Goal: Entertainment & Leisure: Consume media (video, audio)

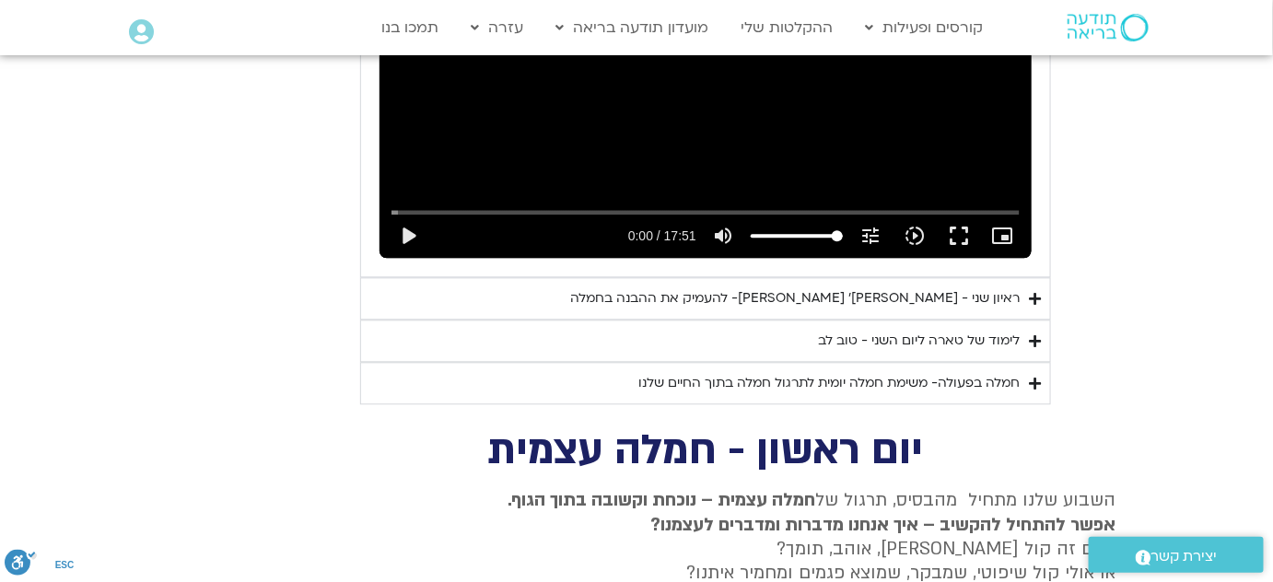
scroll to position [1265, 0]
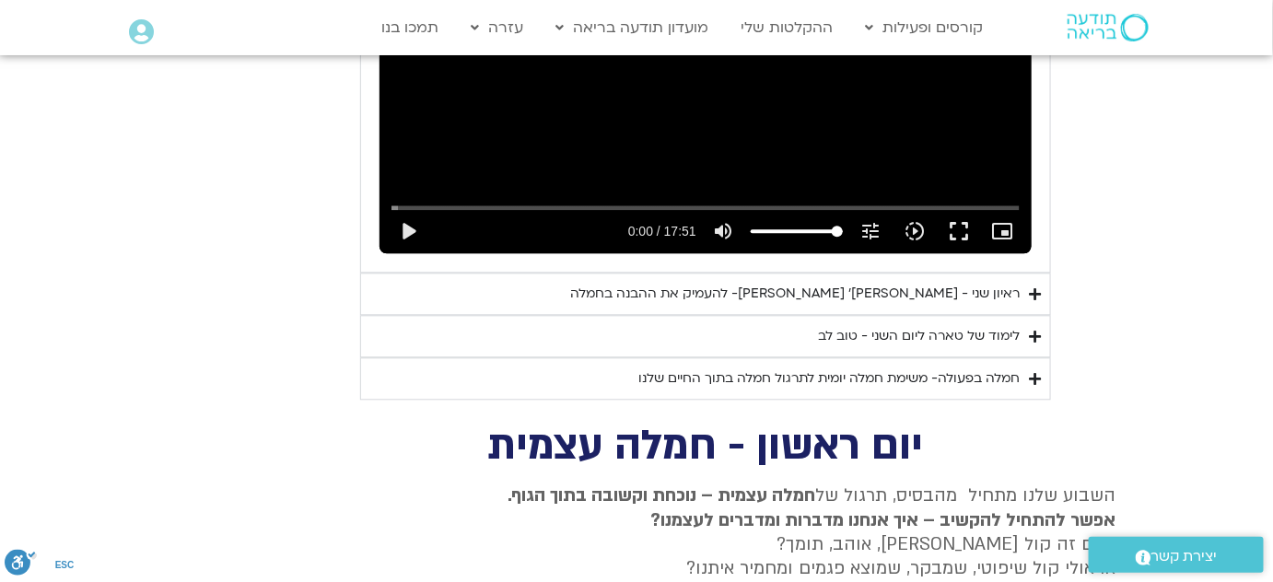
click at [1035, 330] on icon "Accordion. Open links with Enter or Space, close with Escape, and navigate with…" at bounding box center [1035, 337] width 12 height 14
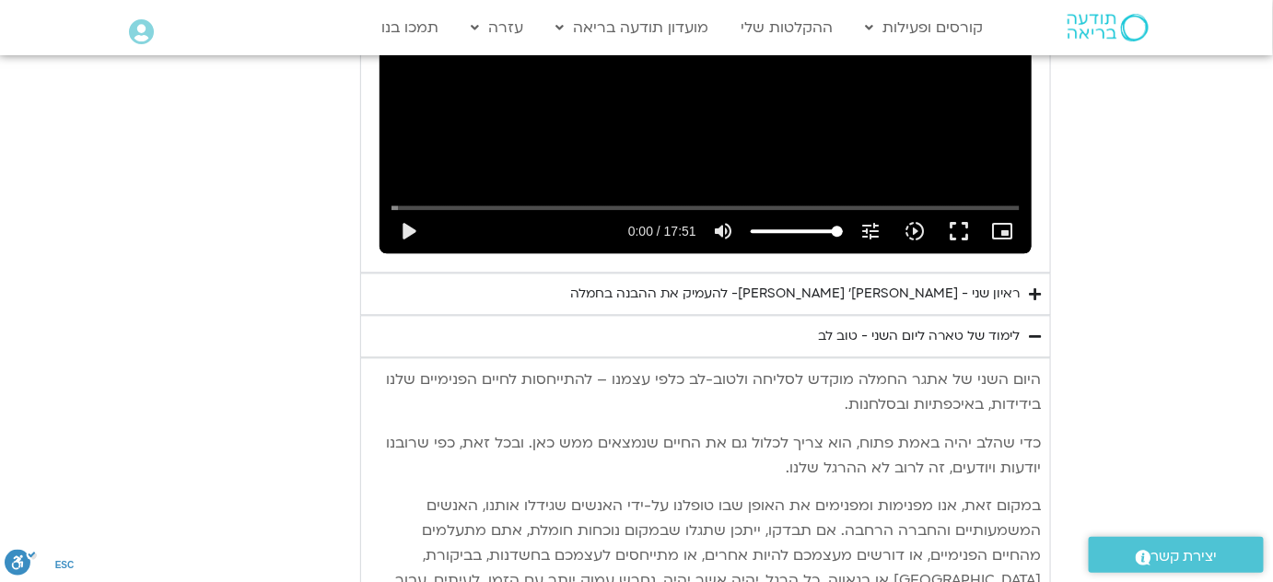
click at [1035, 330] on icon "Accordion. Open links with Enter or Space, close with Escape, and navigate with…" at bounding box center [1035, 337] width 12 height 14
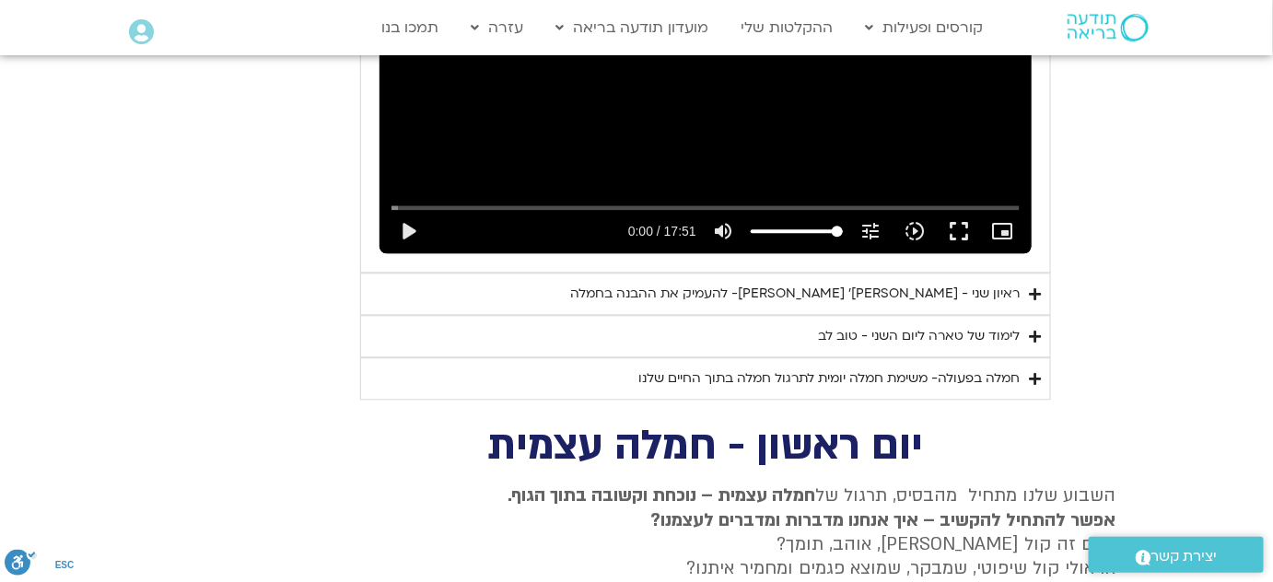
click at [1035, 330] on icon "Accordion. Open links with Enter or Space, close with Escape, and navigate with…" at bounding box center [1035, 337] width 12 height 14
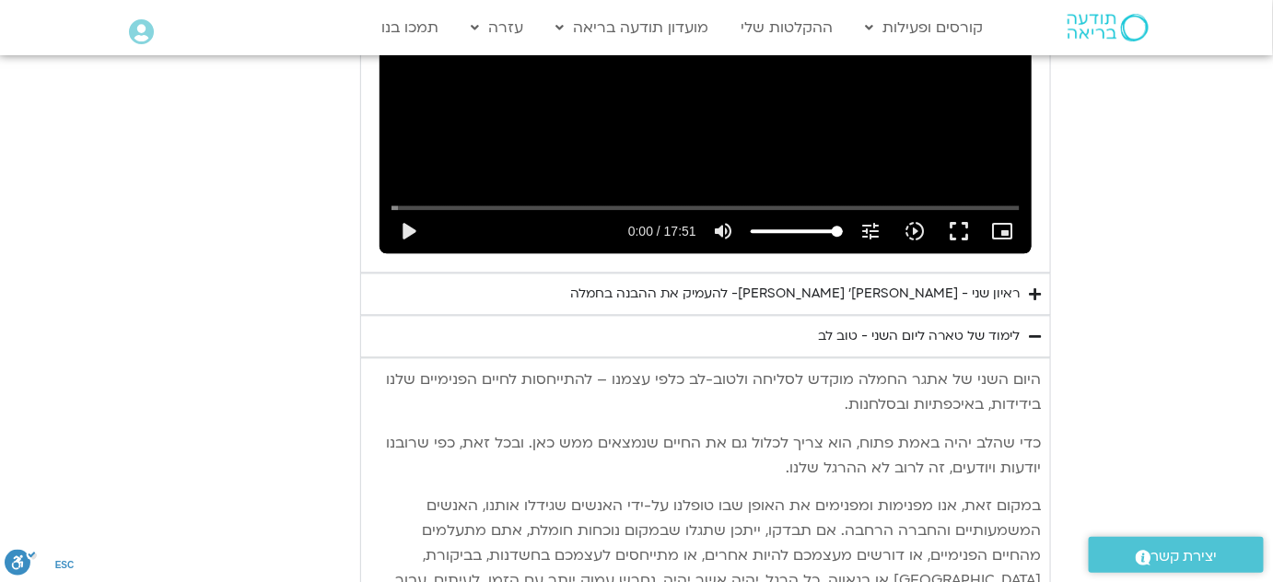
click at [1035, 330] on icon "Accordion. Open links with Enter or Space, close with Escape, and navigate with…" at bounding box center [1035, 337] width 12 height 14
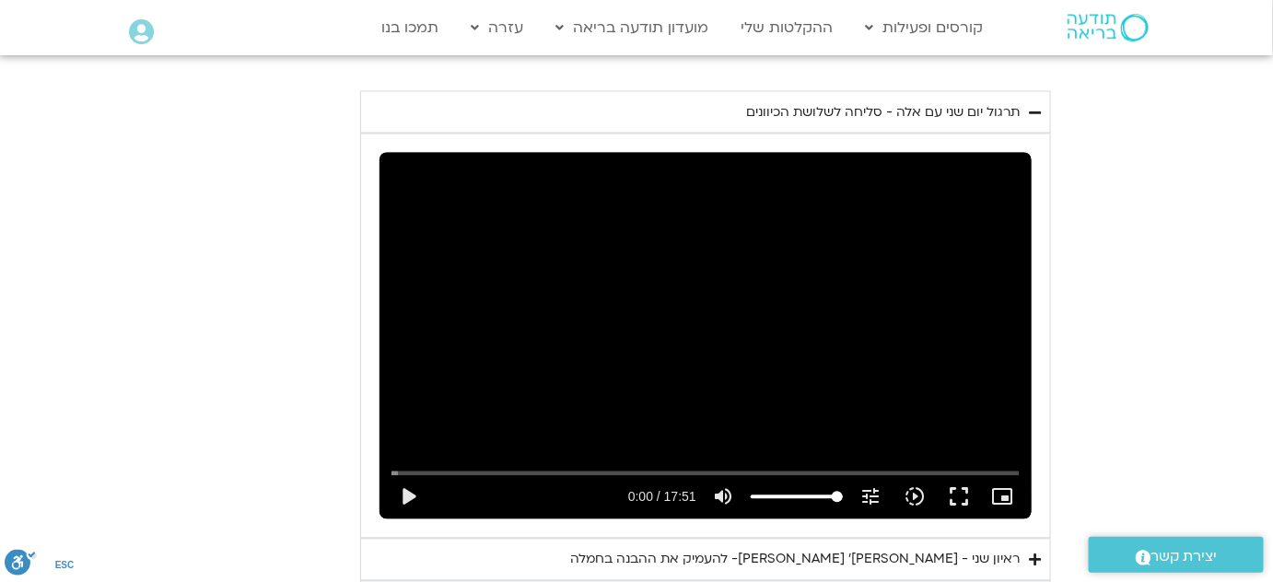
scroll to position [1003, 0]
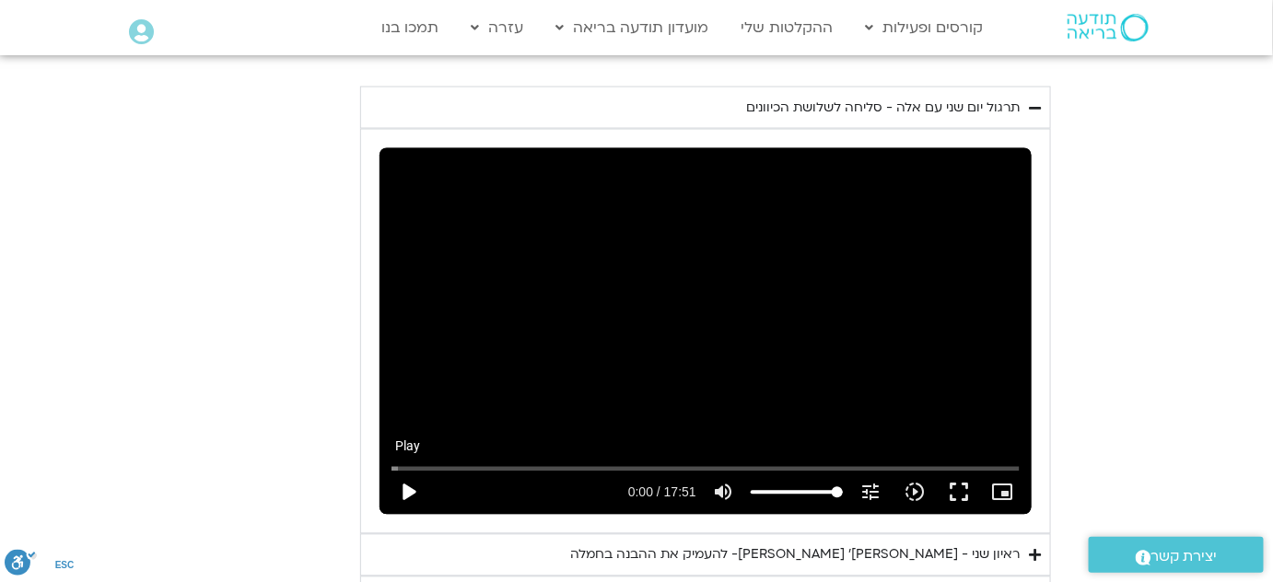
click at [404, 471] on button "play_arrow" at bounding box center [408, 493] width 44 height 44
click at [958, 471] on button "fullscreen" at bounding box center [959, 493] width 44 height 44
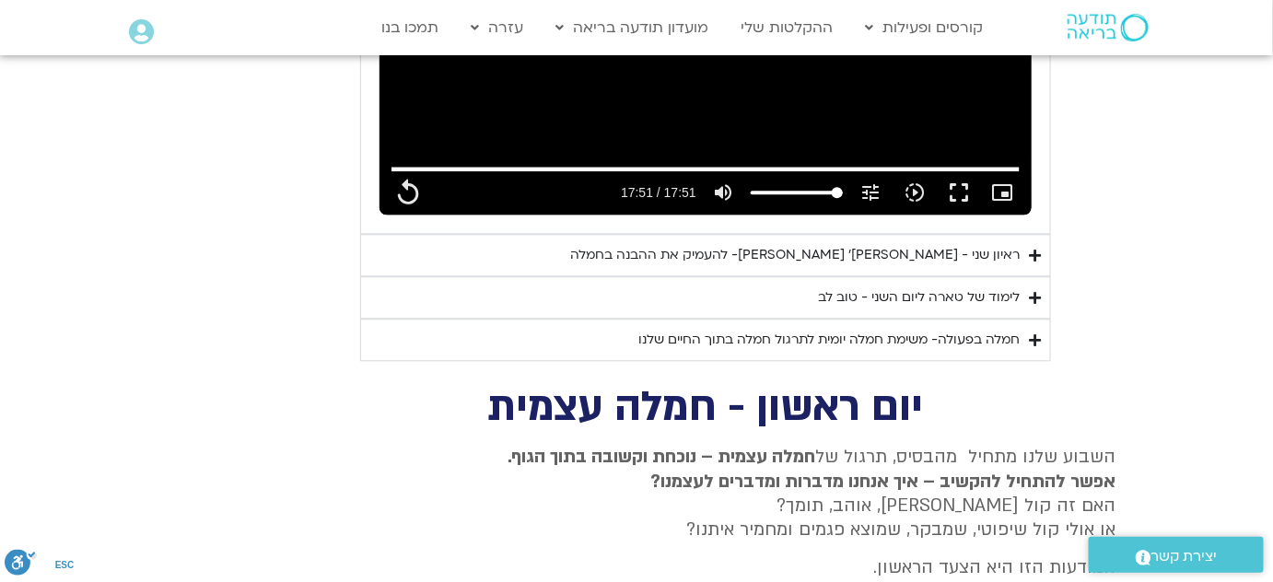
scroll to position [1338, 0]
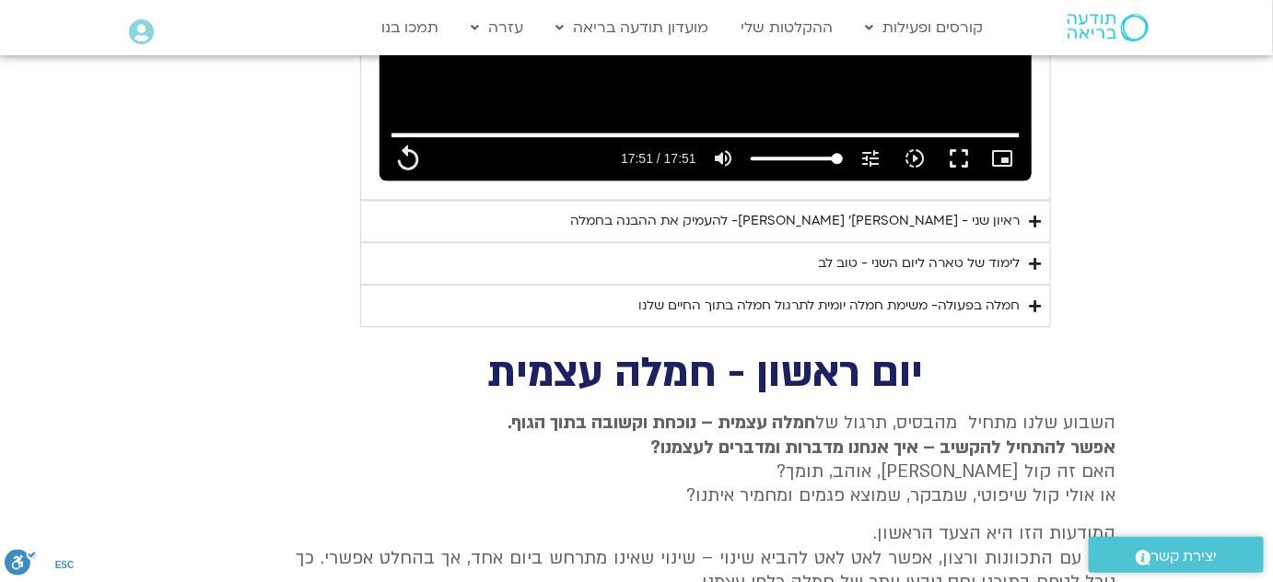
click at [1002, 210] on div "ראיון שני - [PERSON_NAME]׳ [PERSON_NAME]- להעמיק את ההבנה בחמלה" at bounding box center [795, 221] width 450 height 22
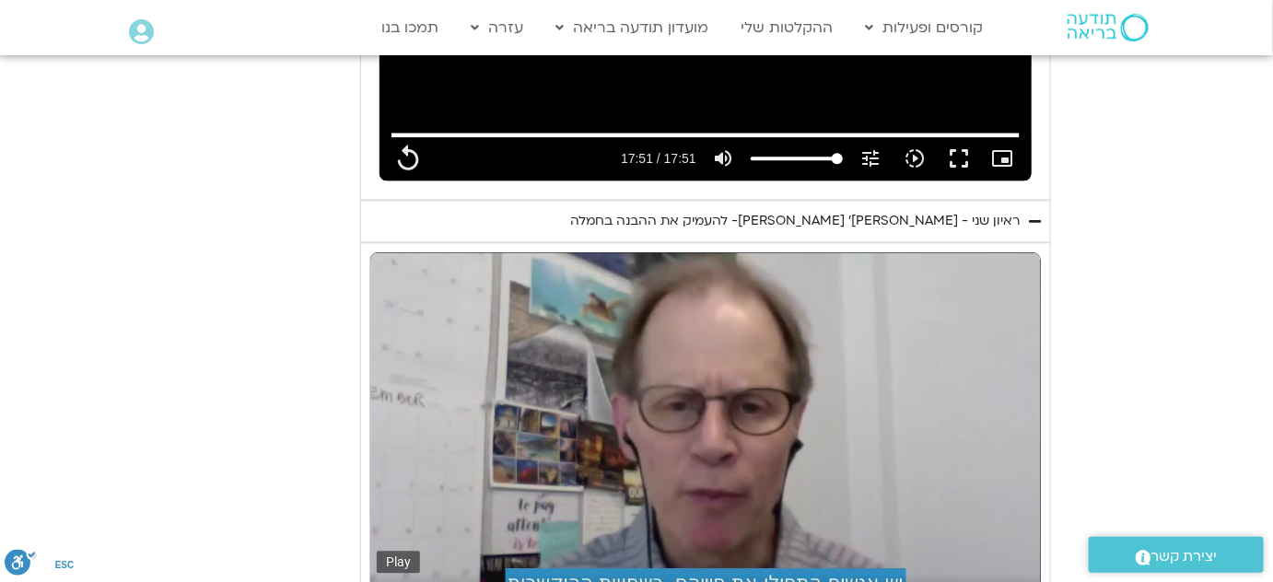
type input "1071.88"
type input "0.048691"
type input "1071.88"
type input "0.176541"
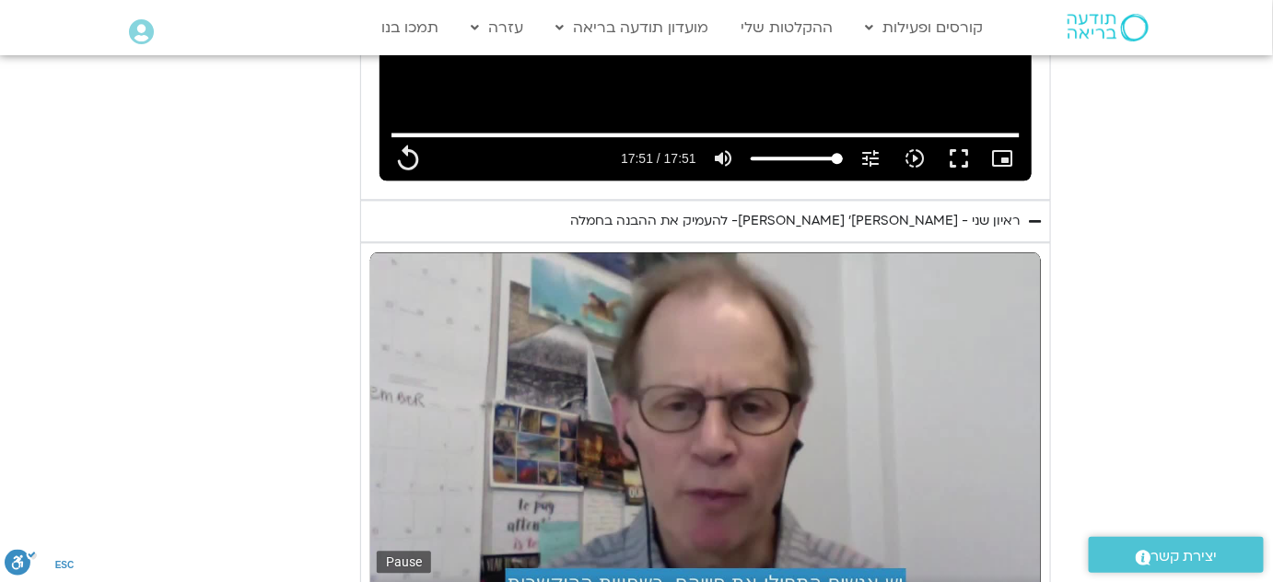
type input "1071.88"
type input "0.42016"
type input "1071.88"
type input "0.469208"
type input "1071.88"
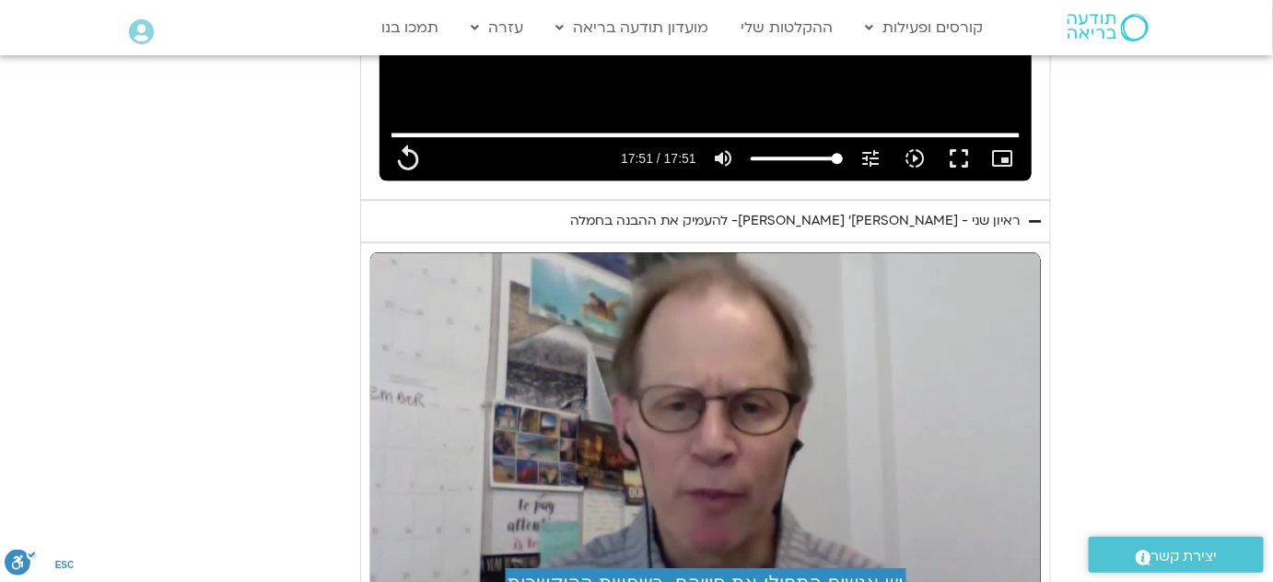
type input "1.309456"
type input "1071.88"
type input "1.435793"
type input "1071.88"
type input "1.552754"
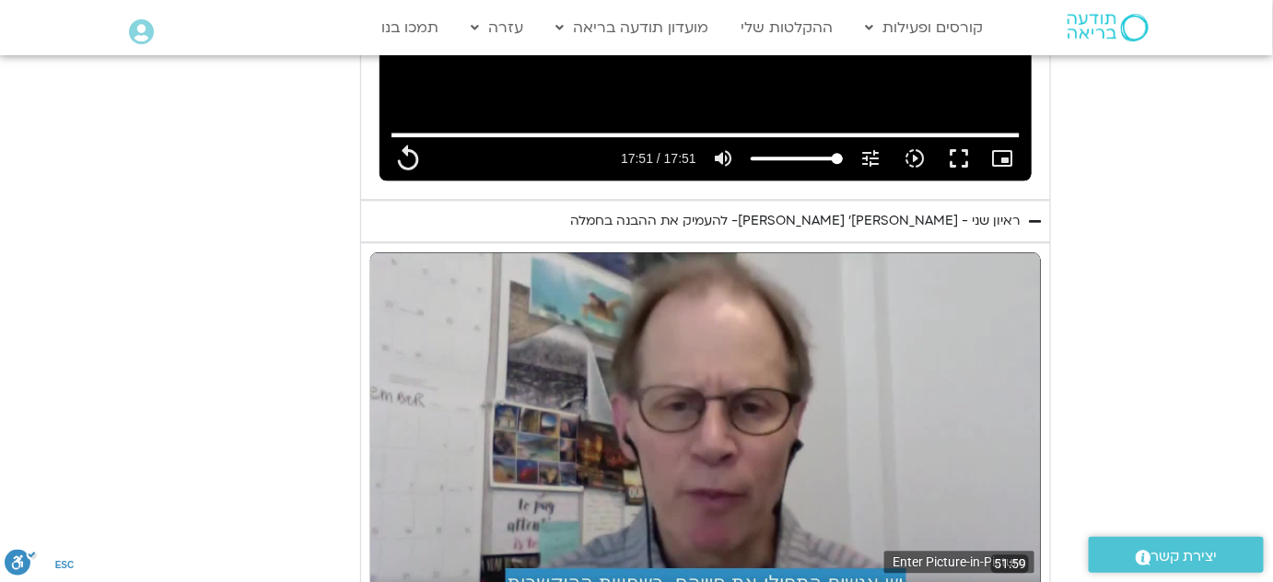
type input "1071.88"
type input "1.710076"
type input "1071.88"
type input "1.843147"
type input "1071.88"
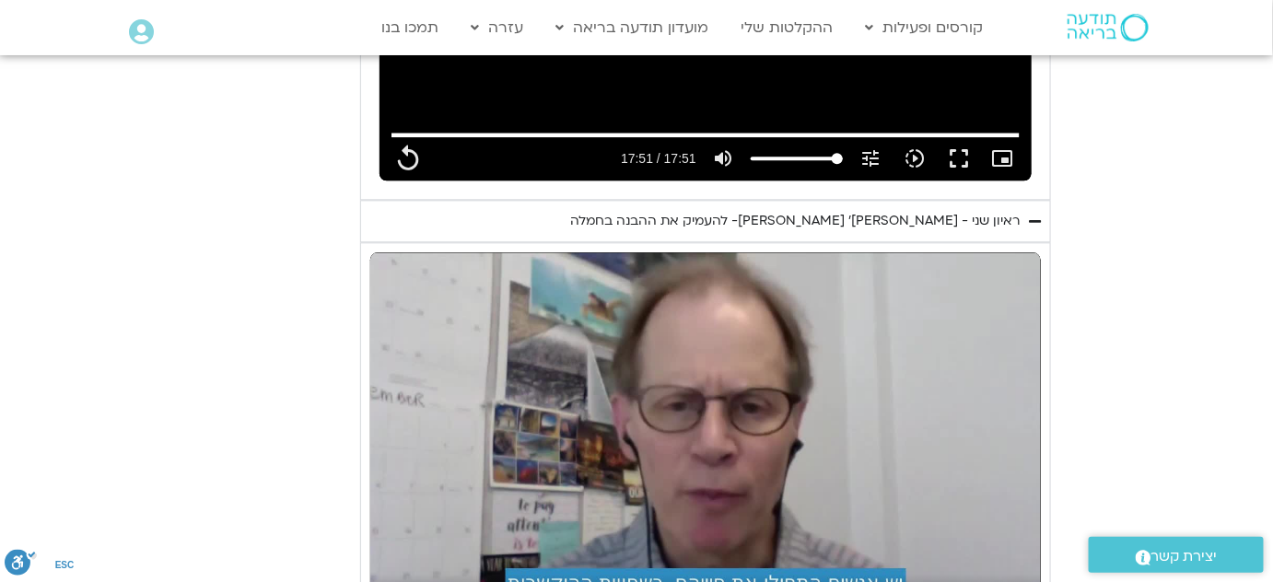
type input "1.976372"
type input "1071.88"
type input "2.10391"
type input "1071.88"
type input "2.2363"
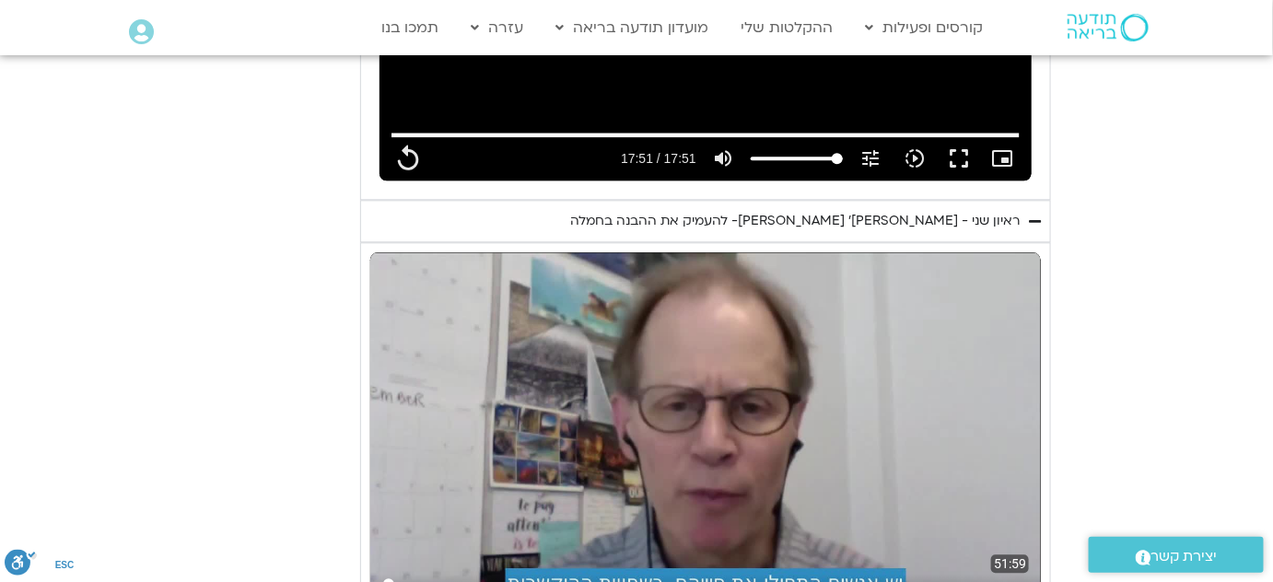
type input "1071.88"
type input "2.278038"
type input "1071.88"
type input "2.375173"
type input "1071.88"
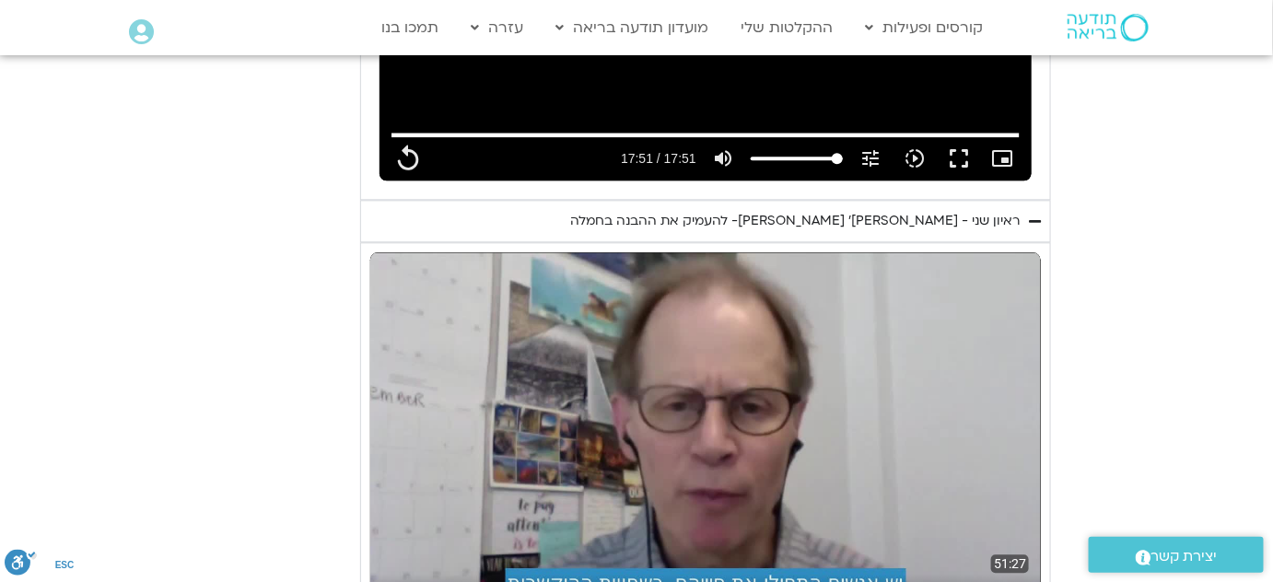
type input "2.576882"
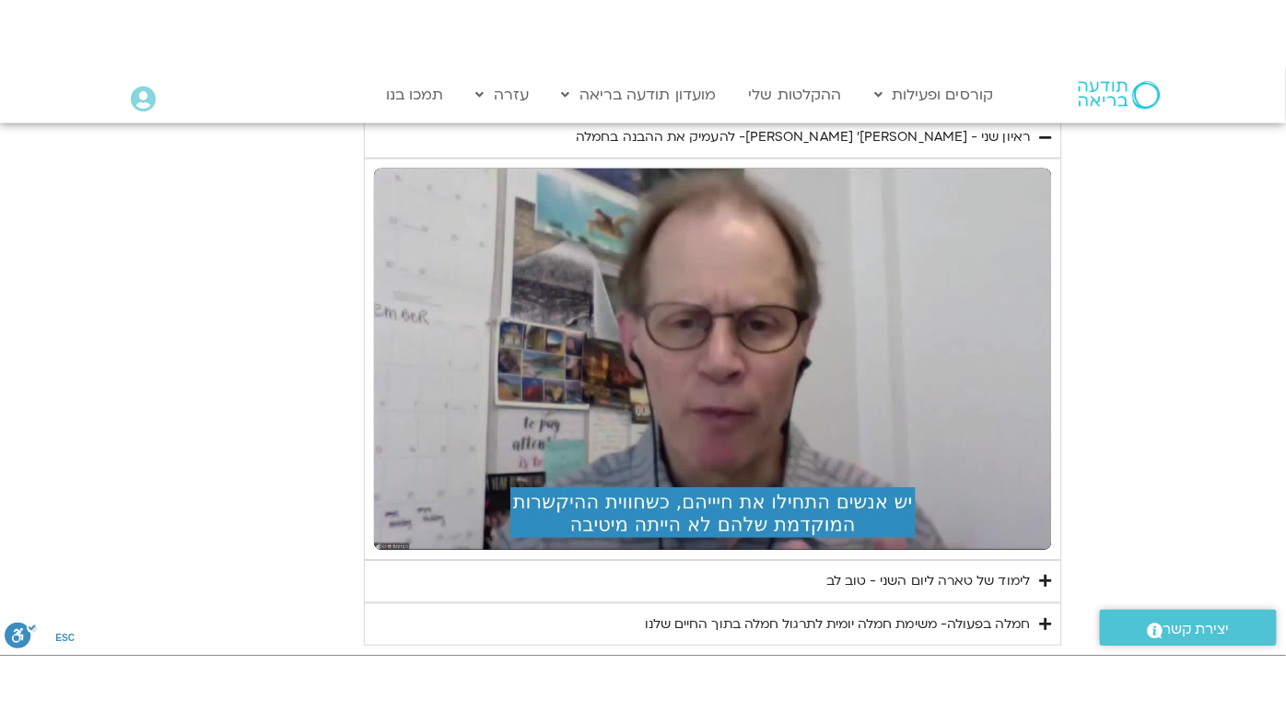
scroll to position [1505, 0]
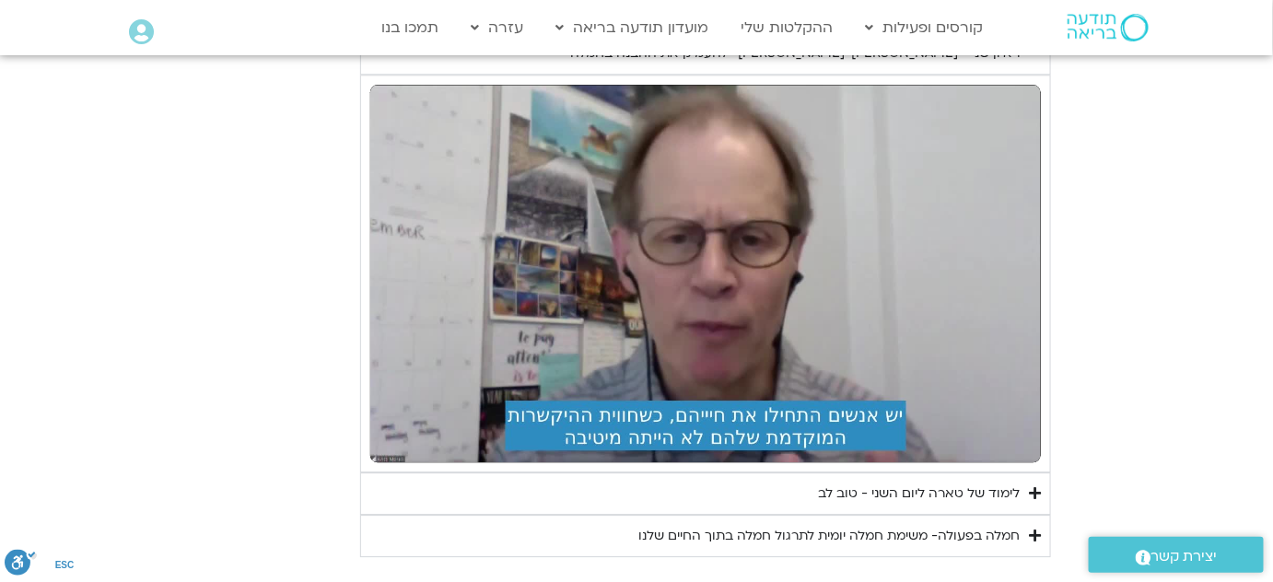
type input "1071.88"
type input "6.076248"
type input "1071.88"
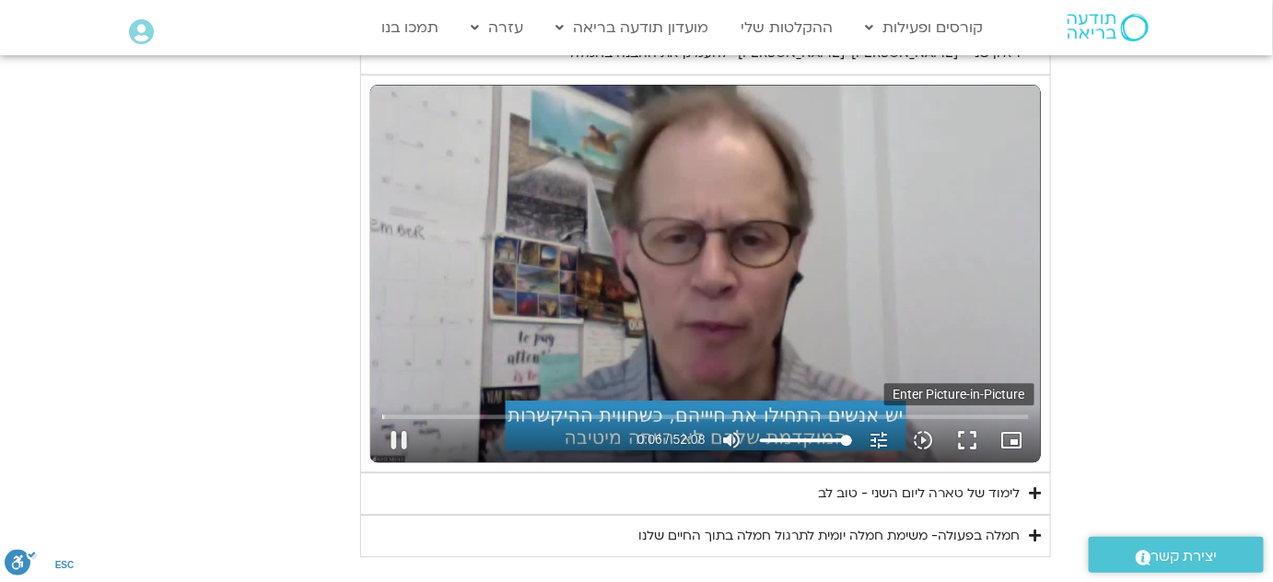
type input "6.214109"
type input "1071.88"
type input "6.351654"
type input "1071.88"
type input "6.460504"
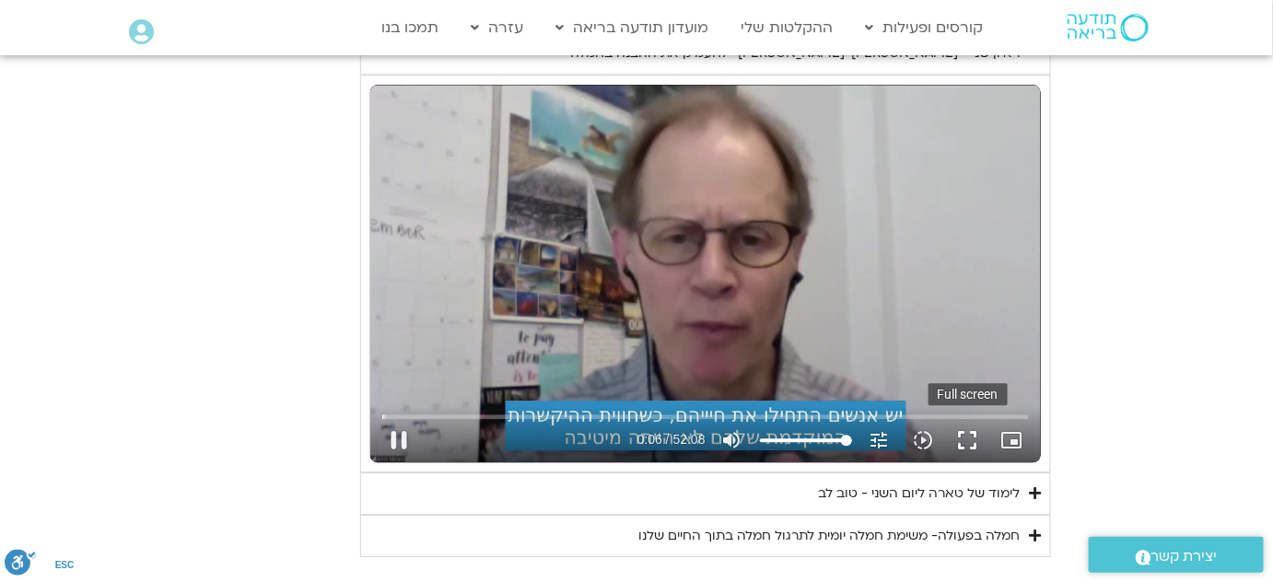
type input "1071.88"
type input "6.586208"
type input "1071.88"
type input "6.617155"
type input "1071.88"
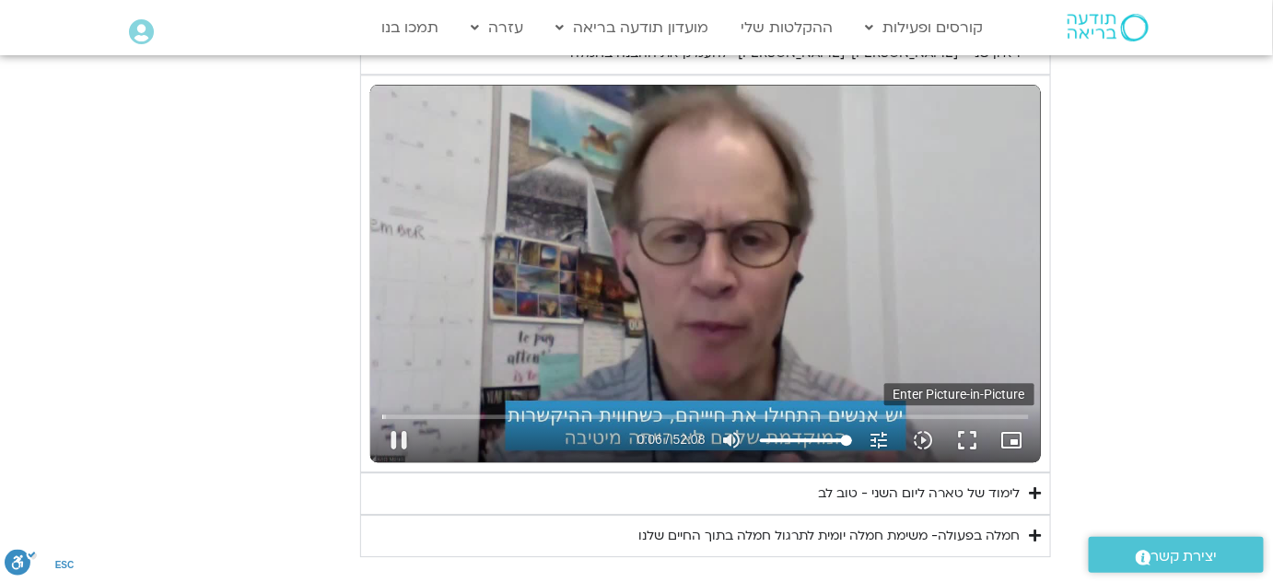
type input "6.842958"
type input "1071.88"
type input "6.994816"
type input "1071.88"
type input "7.12621"
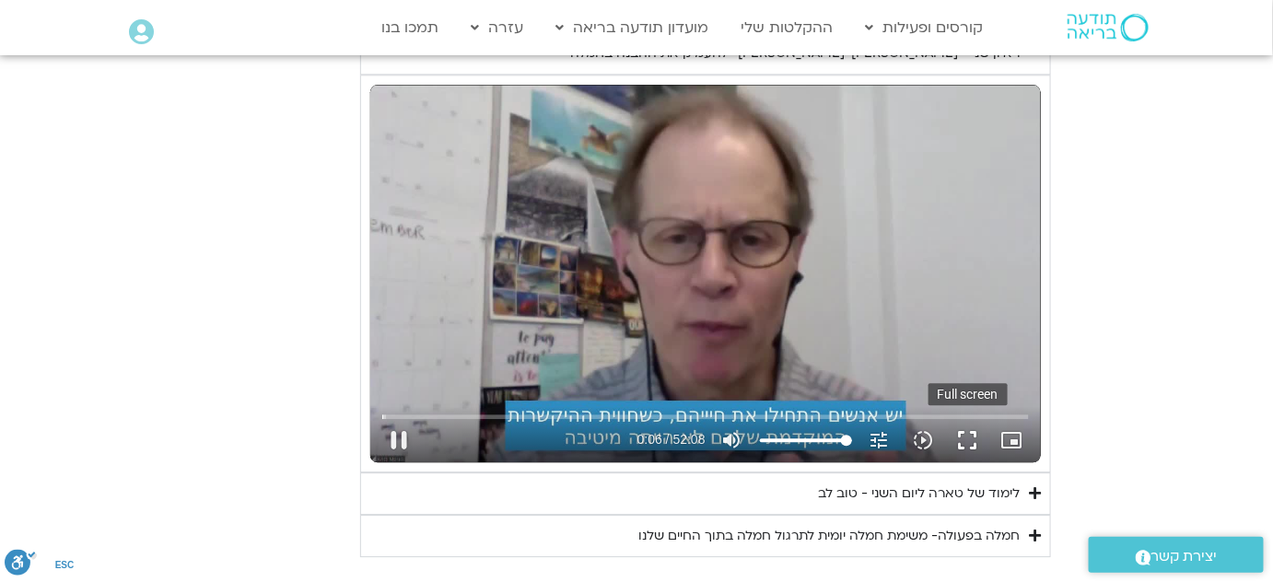
type input "1071.88"
type input "7.202174"
type input "1071.88"
type input "7.326373"
type input "1071.88"
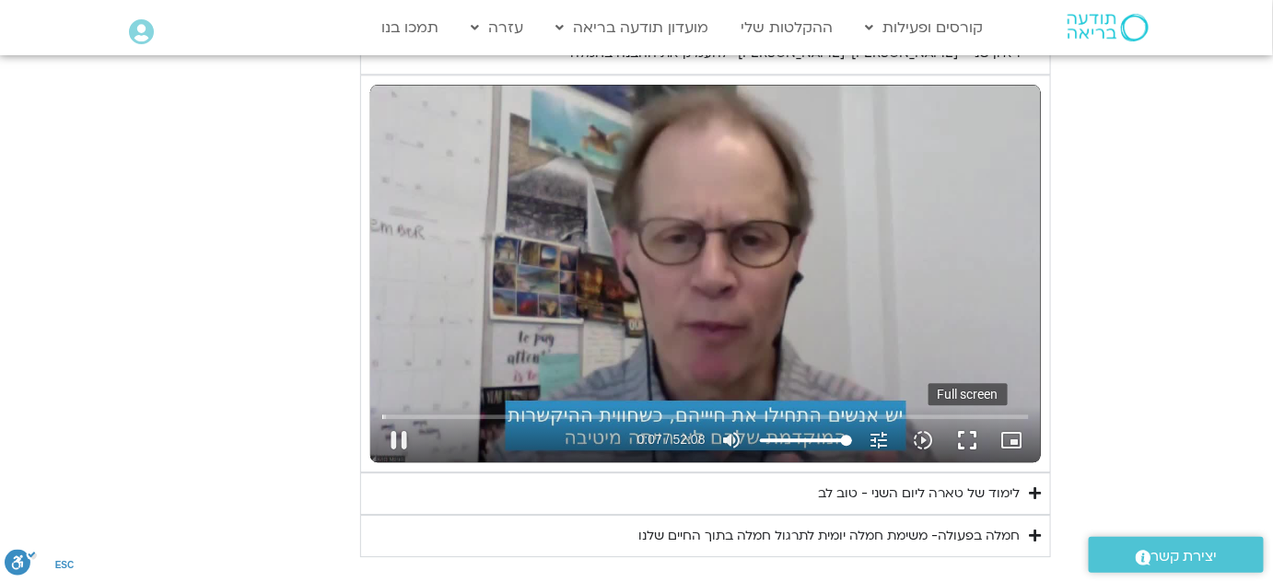
type input "7.435421"
type input "1071.88"
type input "7.527033"
type input "1071.88"
type input "7.657417"
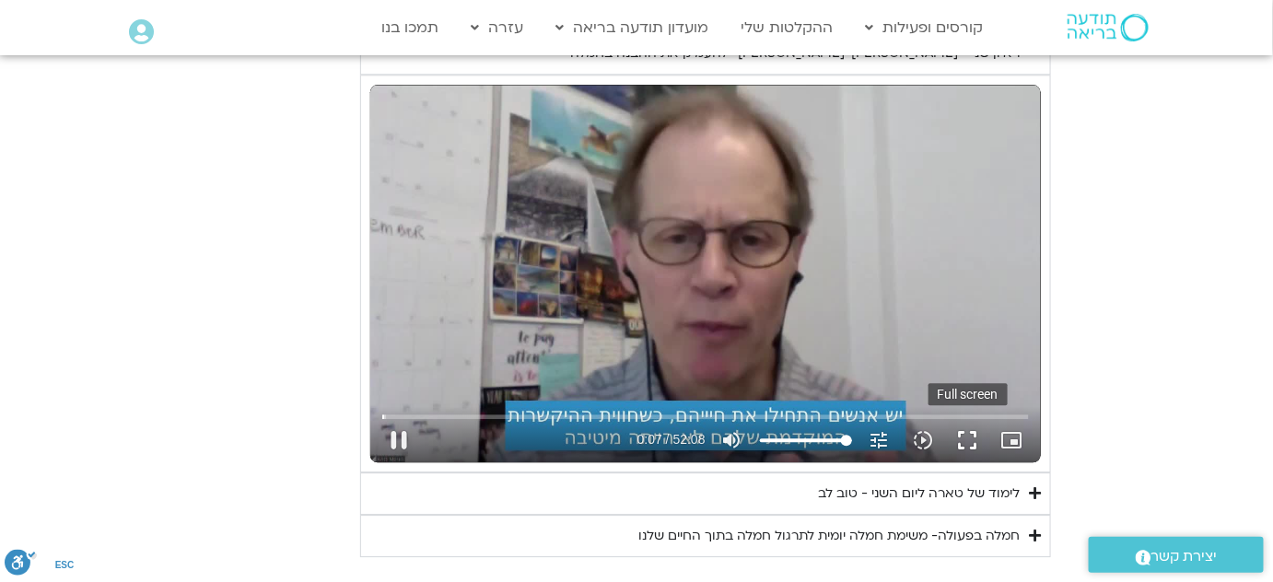
type input "1071.88"
type input "7.785854"
type input "1071.88"
type input "7.915585"
type input "1071.88"
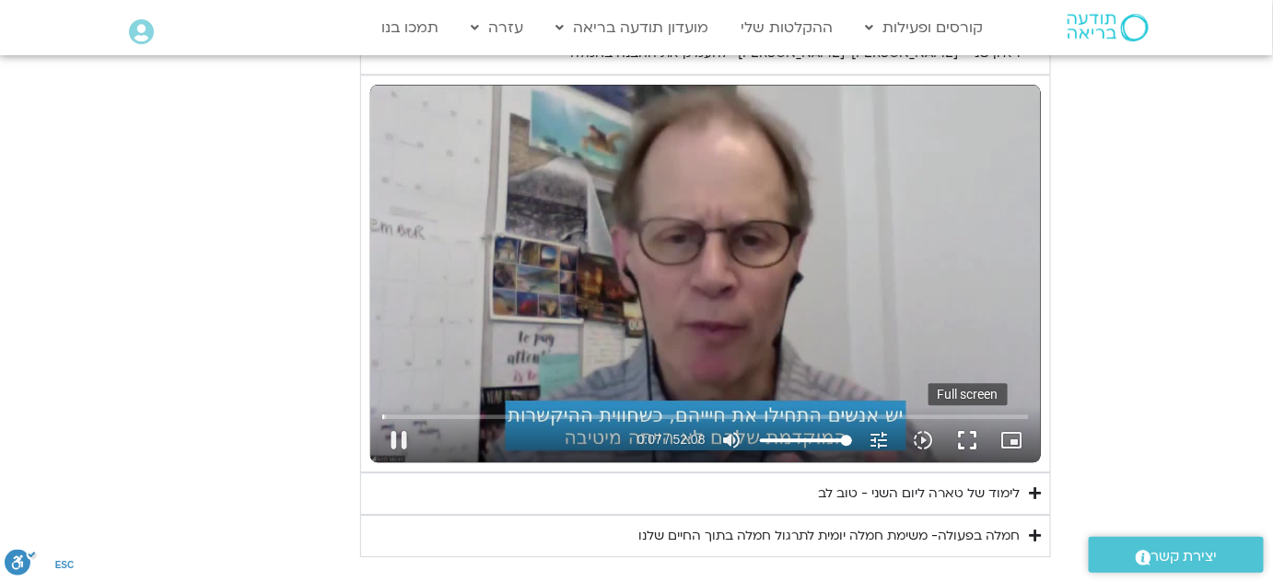
type input "8.044222"
type input "1071.88"
type input "8.181408"
type input "1071.88"
type input "8.310542"
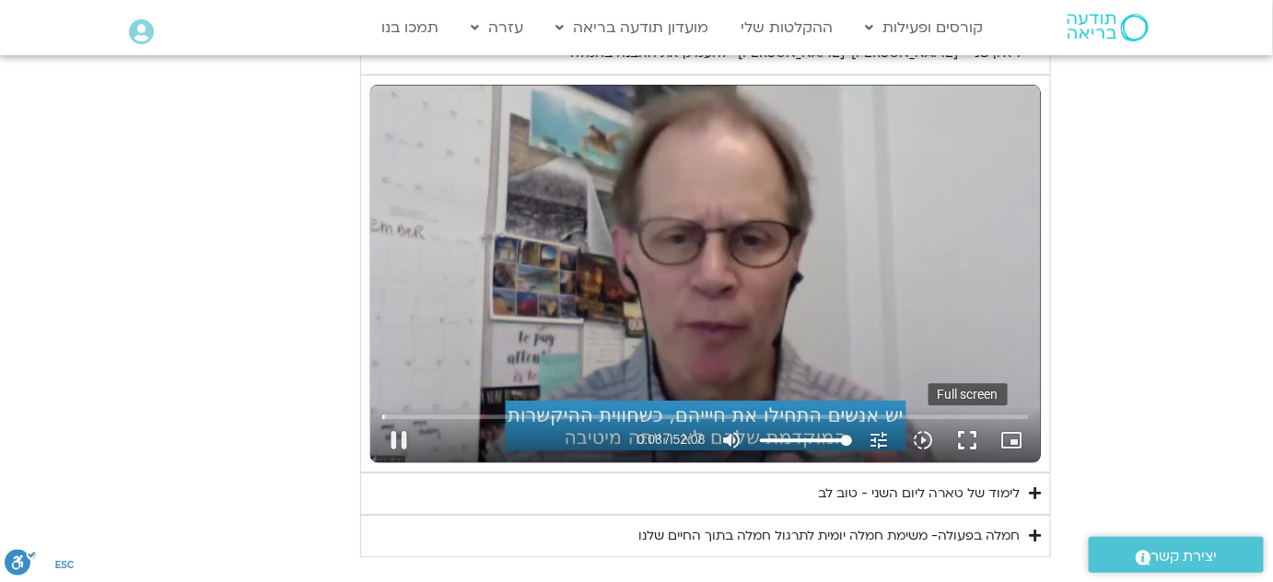
type input "1071.88"
type input "8.440889"
type input "1071.88"
type input "8.573125"
click at [969, 418] on button "fullscreen" at bounding box center [968, 440] width 44 height 44
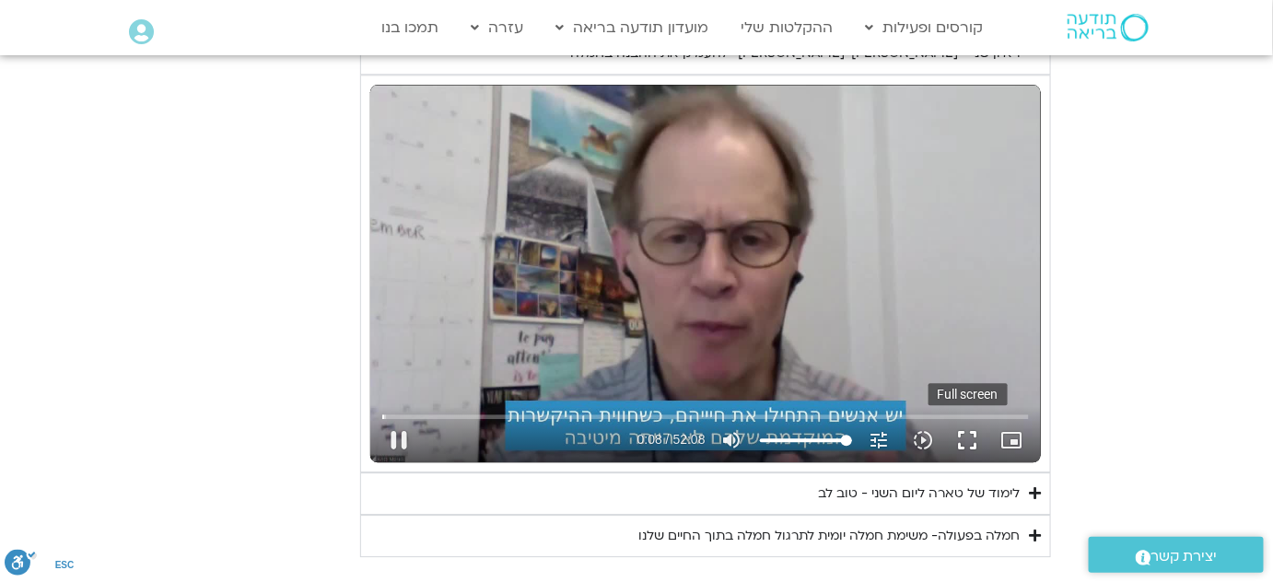
type input "1071.88"
type input "8.749674"
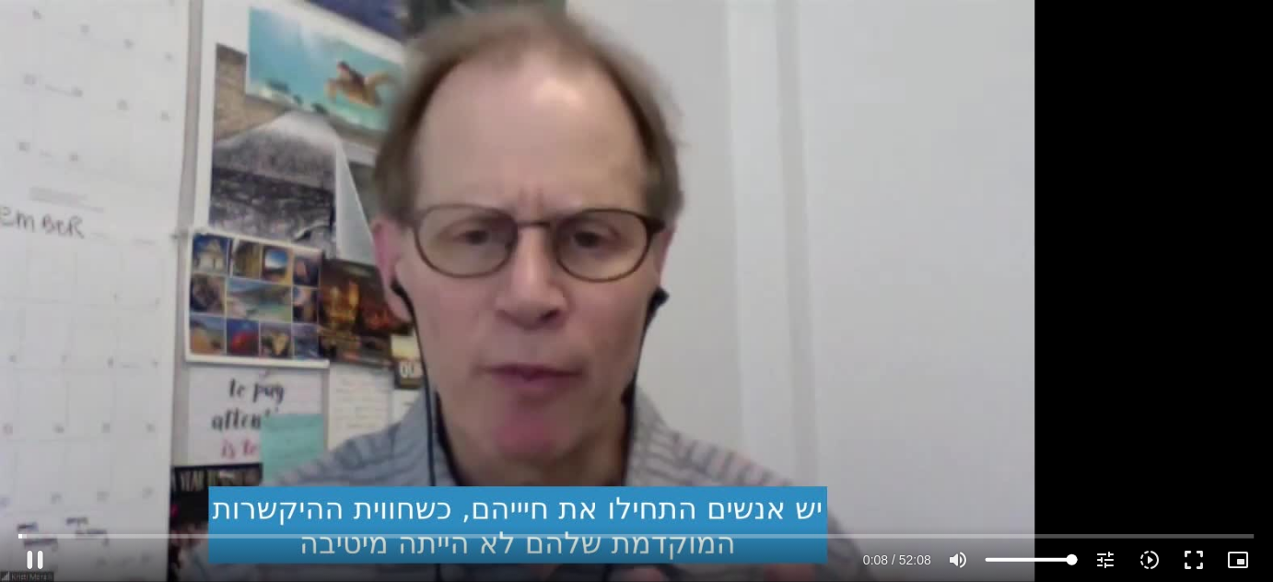
type input "1071.88"
type input "8.838258"
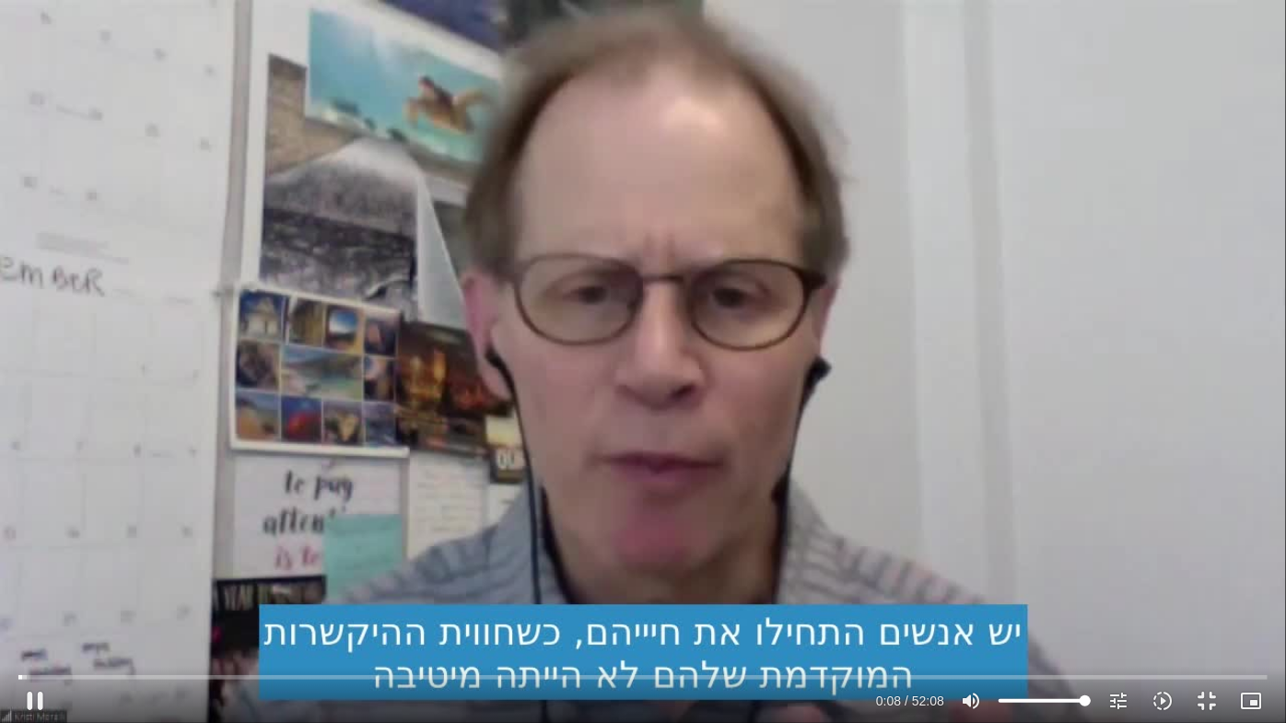
type input "1071.88"
type input "8.972057"
type input "1071.88"
type input "9.102178"
type input "1071.88"
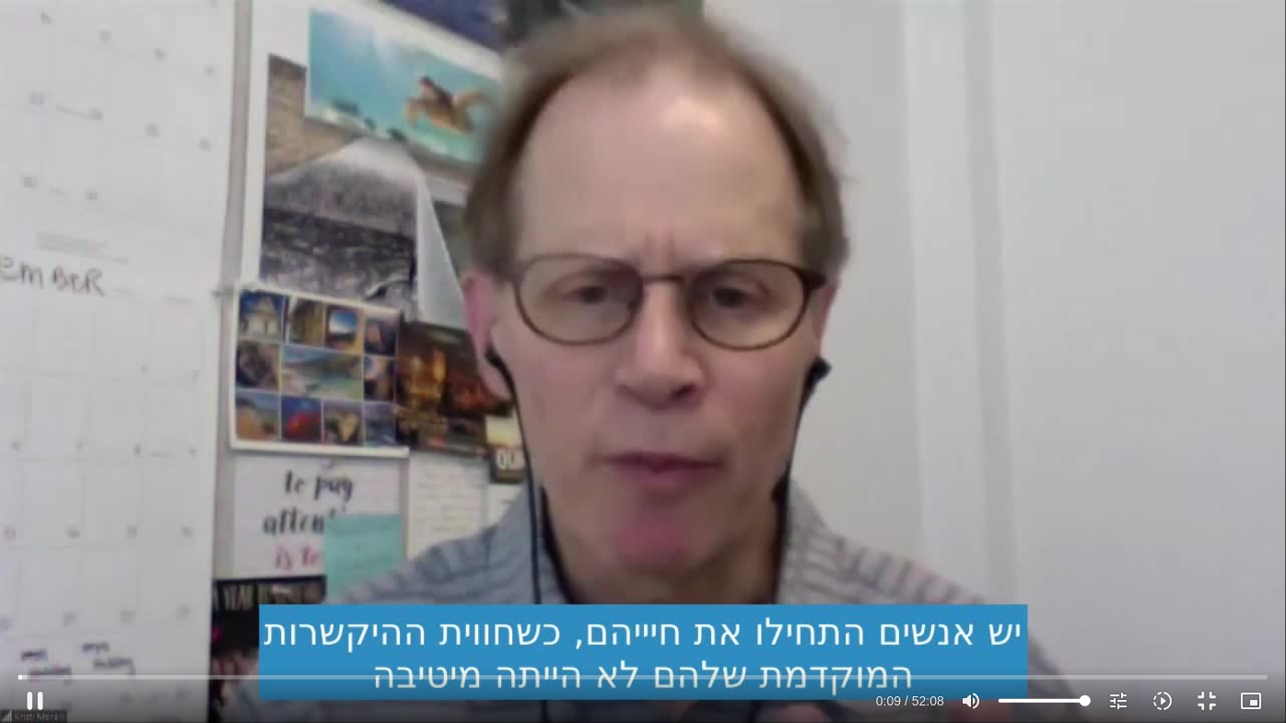
type input "9.237502"
type input "1071.88"
type input "9.366129"
type input "1071.88"
type input "9.496605"
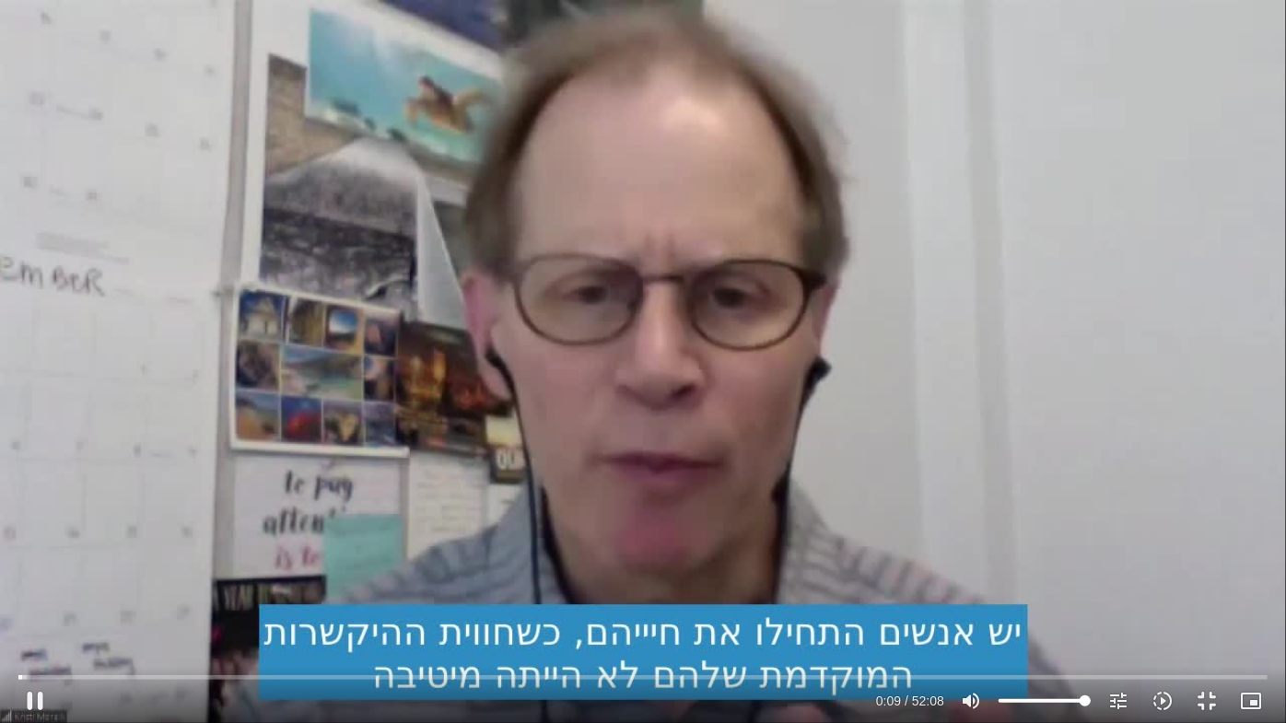
type input "1071.88"
type input "9.625528"
type input "1071.88"
type input "9.754742"
type input "1071.88"
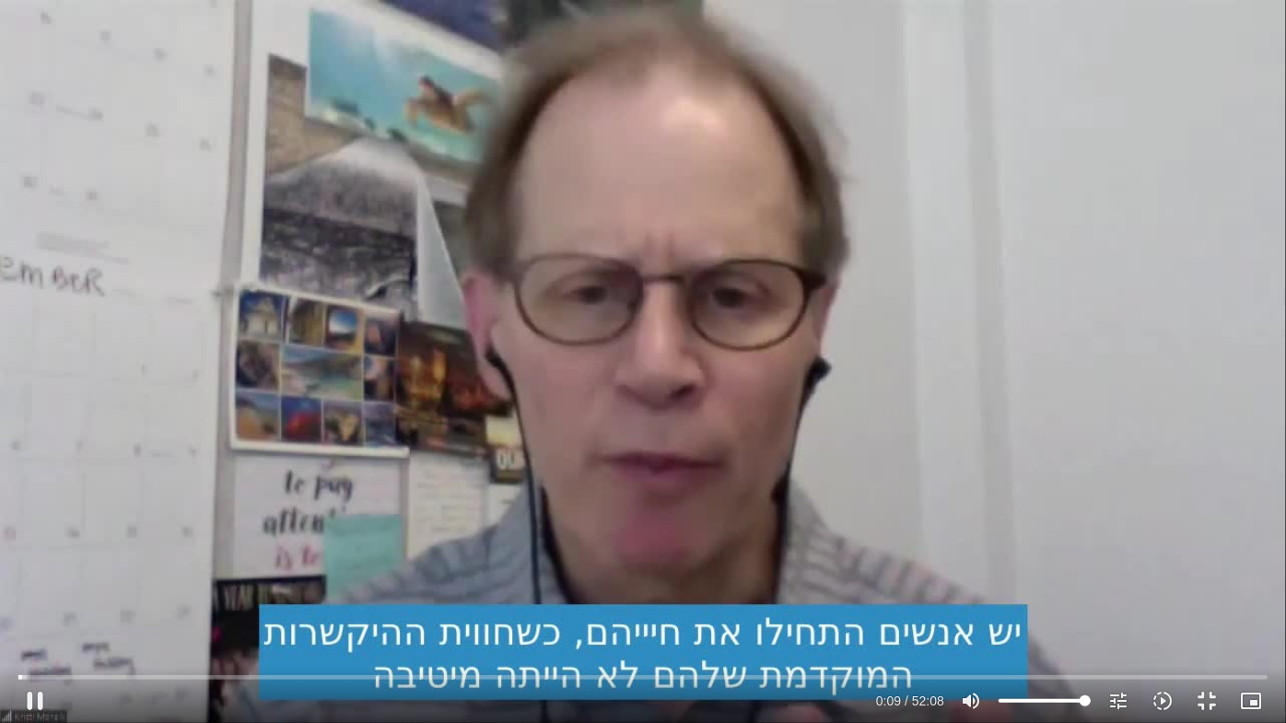
type input "9.888978"
type input "1071.88"
type input "10.019233"
type input "1071.88"
type input "10.153846"
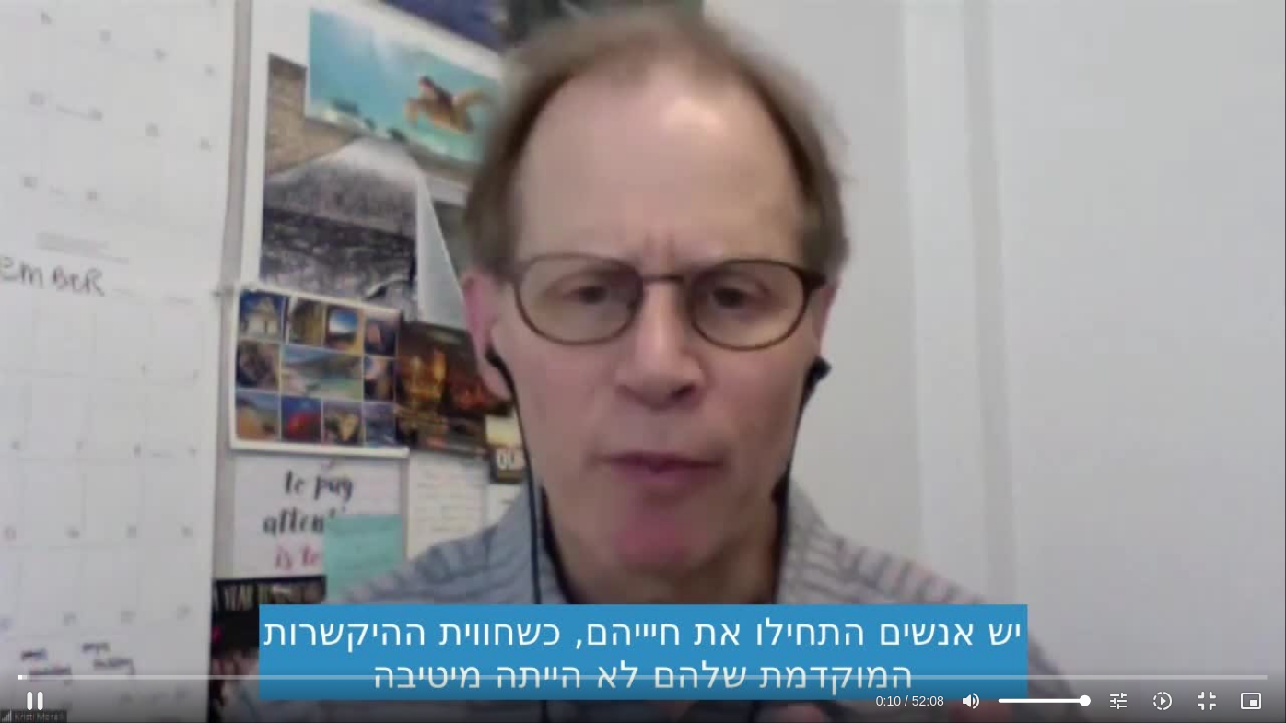
type input "1071.88"
type input "10.401107"
type input "1071.88"
type input "10.530706"
type input "1071.88"
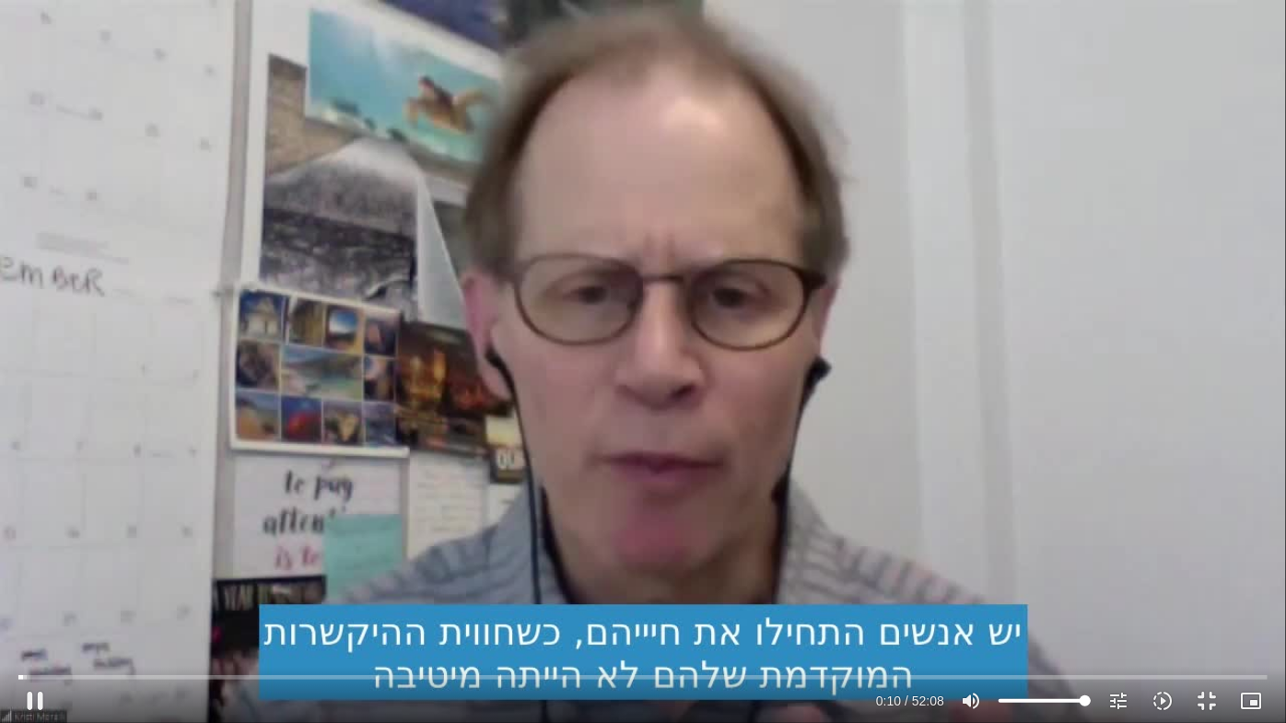
type input "10.659124"
type input "1071.88"
type input "10.801292"
type input "1071.88"
type input "10.829532"
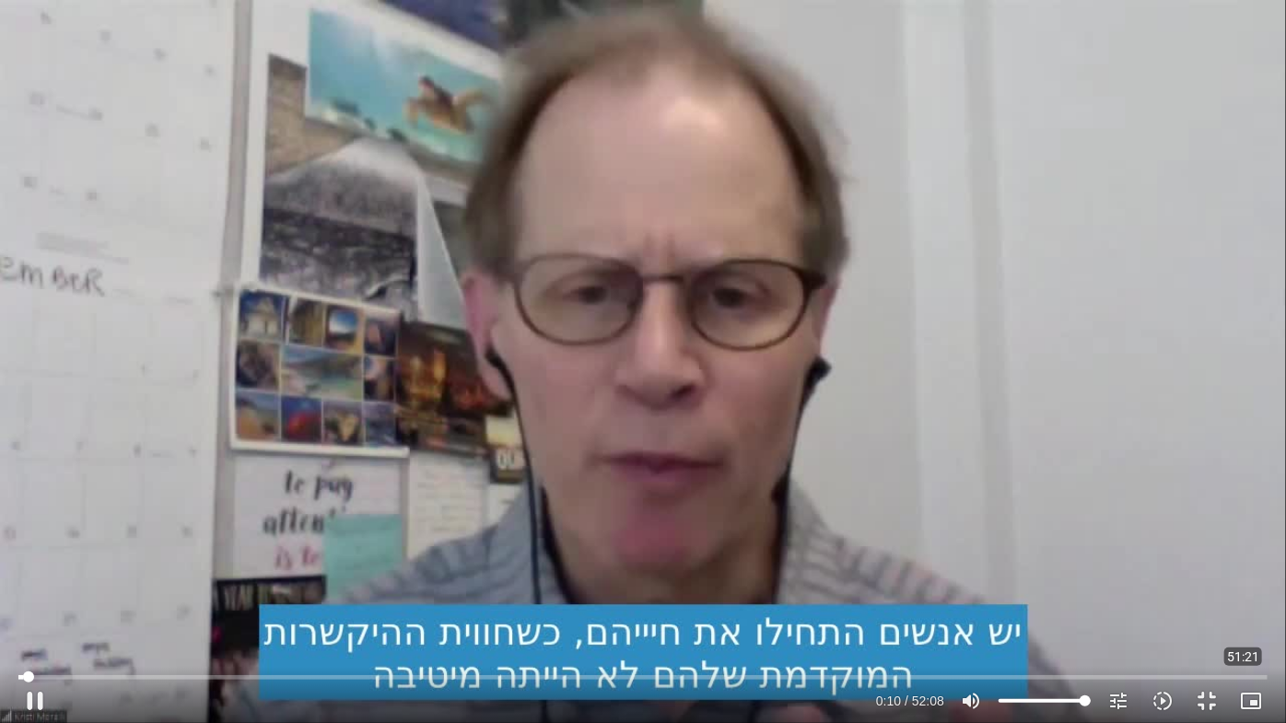
type input "1071.88"
type input "10.950121"
type input "1071.88"
type input "11.08341"
type input "1071.88"
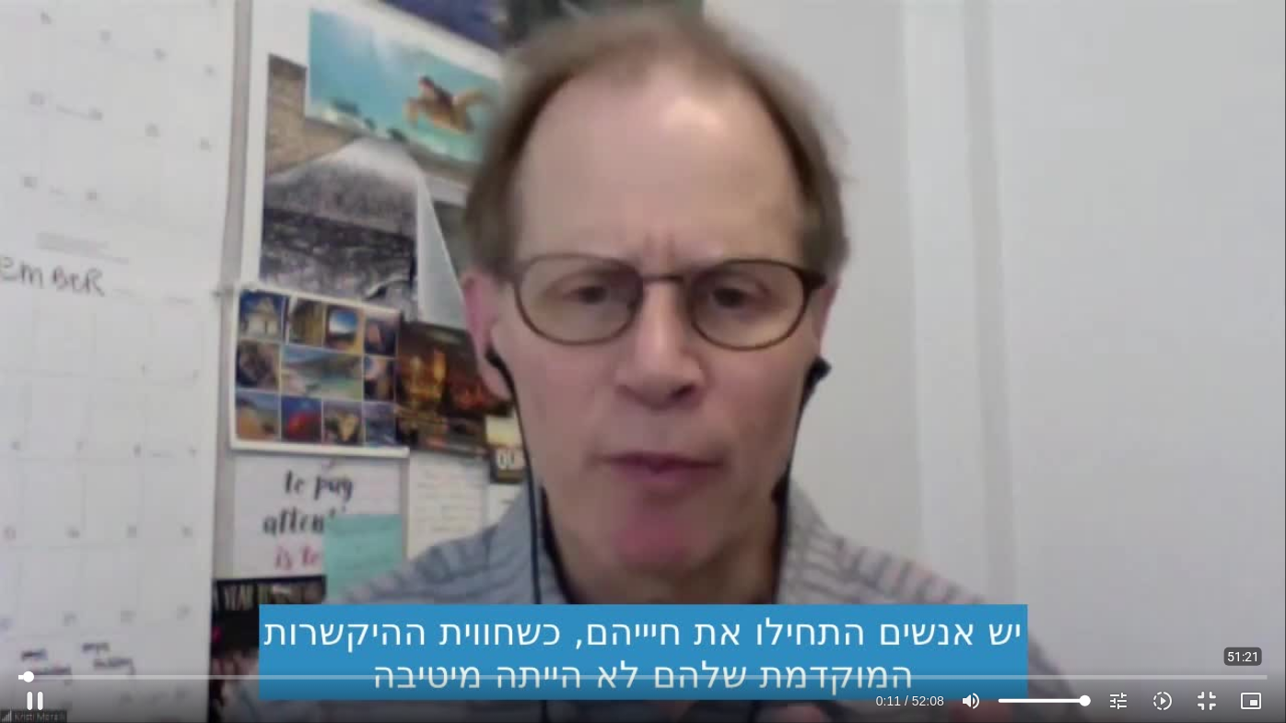
type input "11.215259"
type input "1071.88"
type input "11.461127"
type input "1071.88"
type input "11.578413"
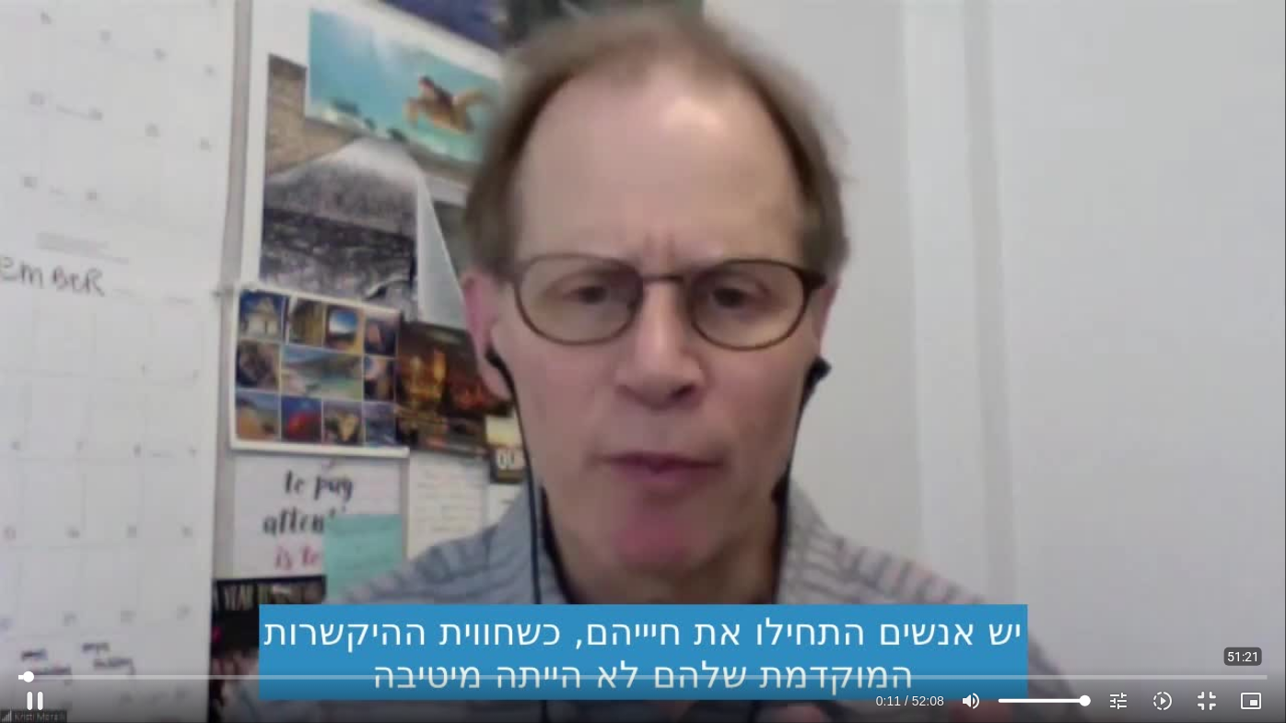
type input "1071.88"
type input "11.668711"
type input "1071.88"
type input "11.795445"
type input "1071.88"
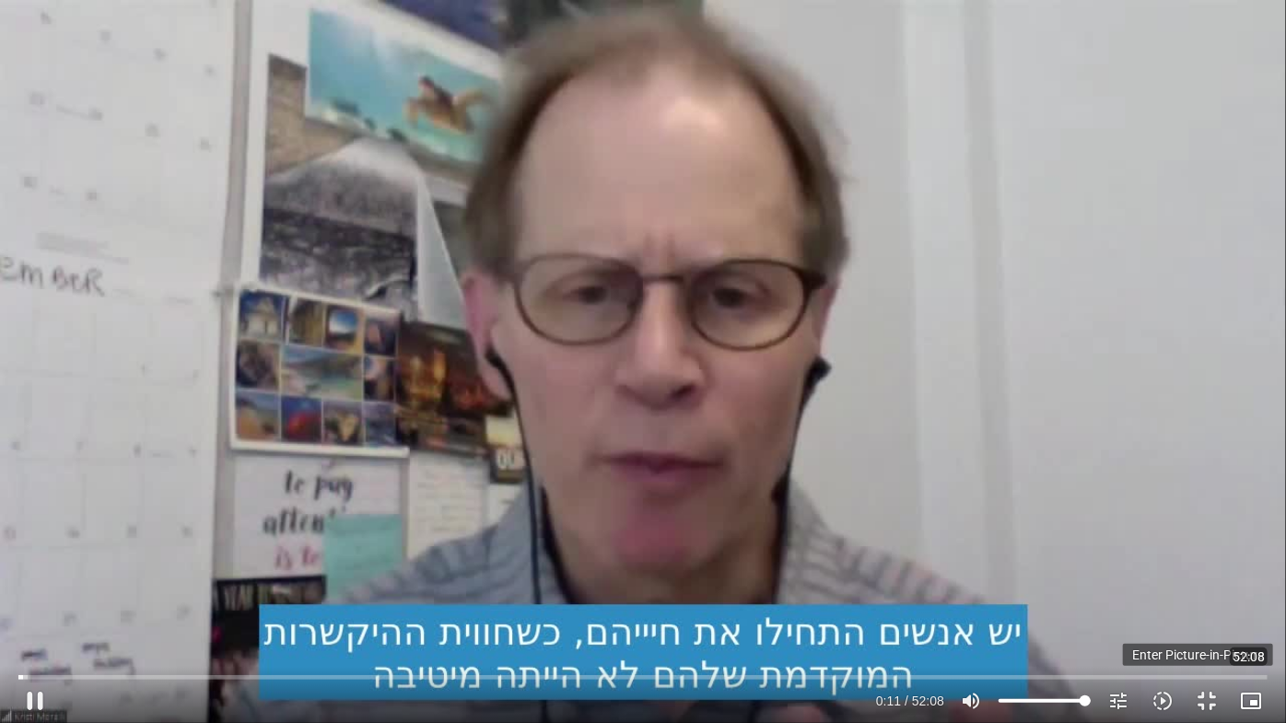
type input "11.881368"
type input "1071.88"
type input "12.012726"
type input "1071.88"
type input "12.144507"
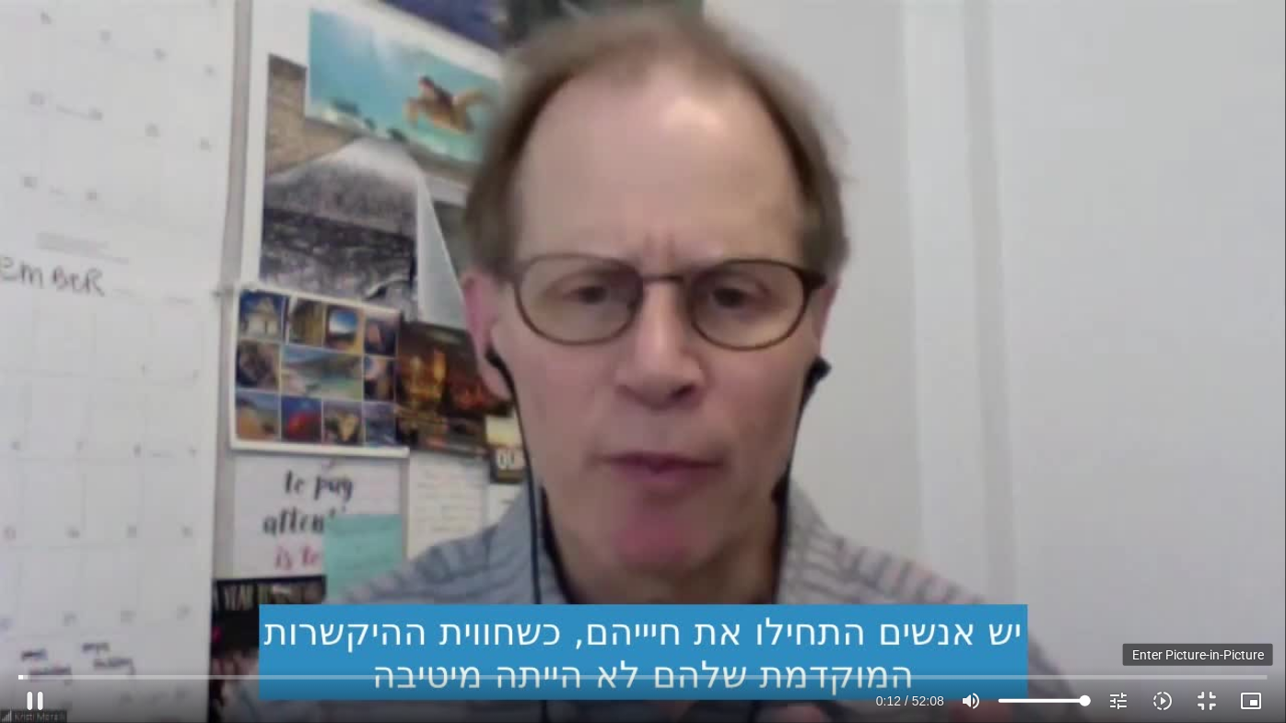
type input "1071.88"
type input "12.270865"
type input "1071.88"
type input "12.396917"
type input "1071.88"
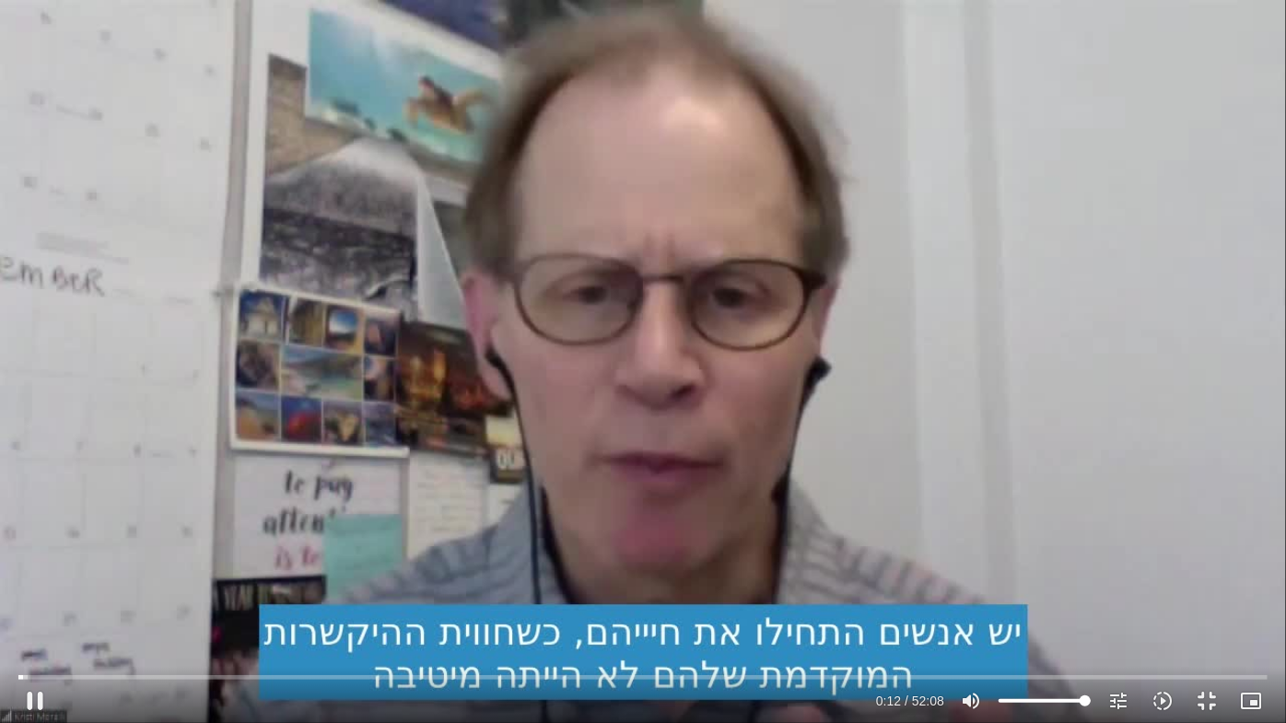
type input "12.644898"
type input "1071.88"
type input "12.768246"
type input "1071.88"
type input "12.836087"
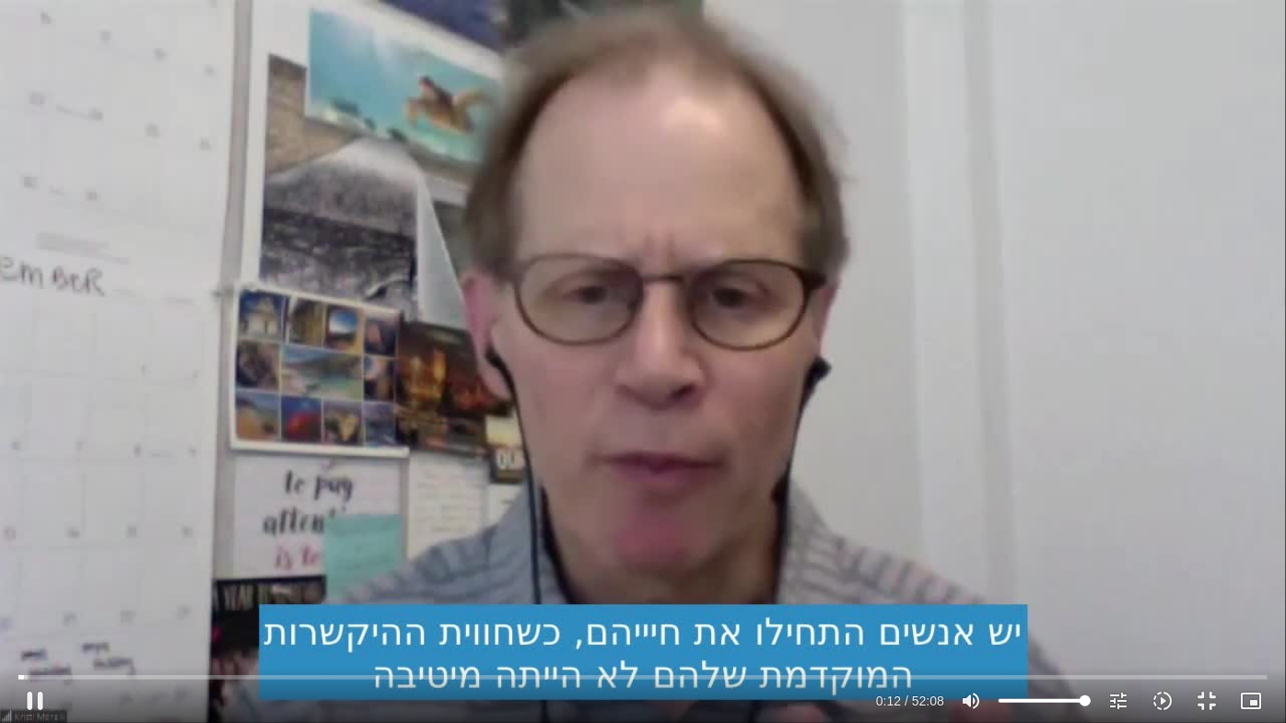
type input "1071.88"
type input "12.943028"
type input "1071.88"
type input "13.070206"
type input "1071.88"
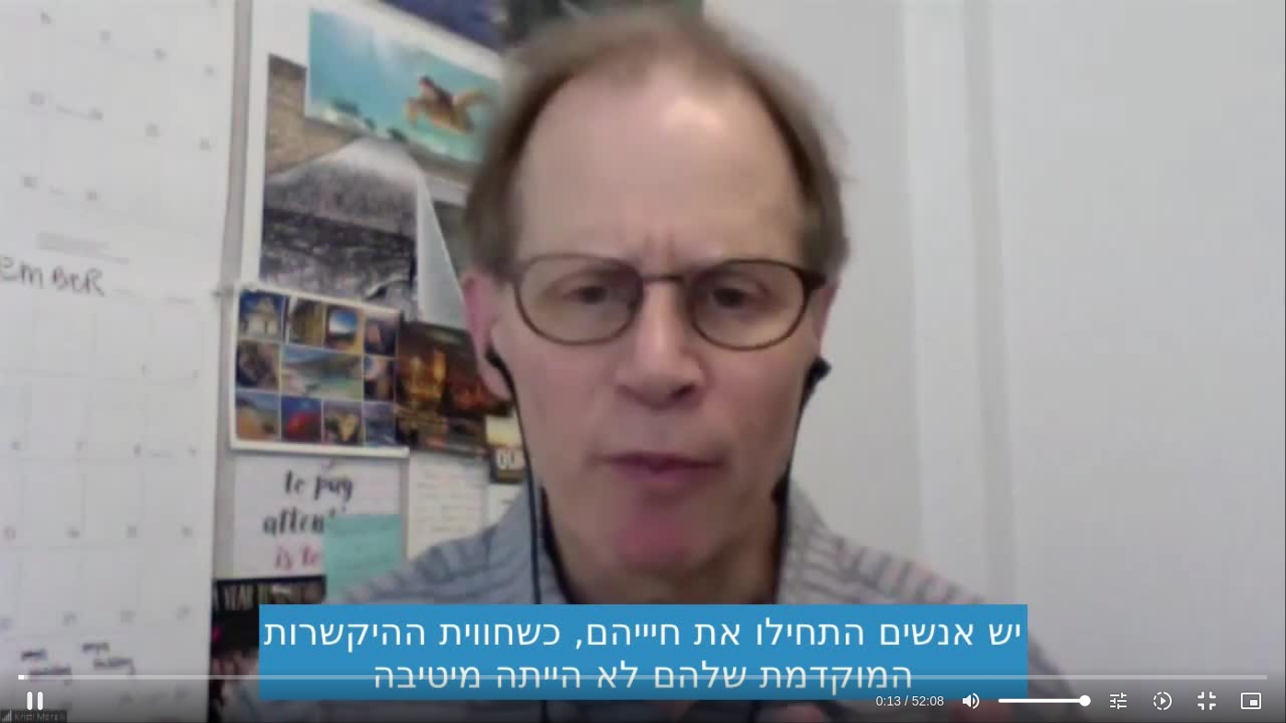
type input "13.202654"
type input "1071.88"
type input "13.328914"
type input "1071.88"
type input "13.454774"
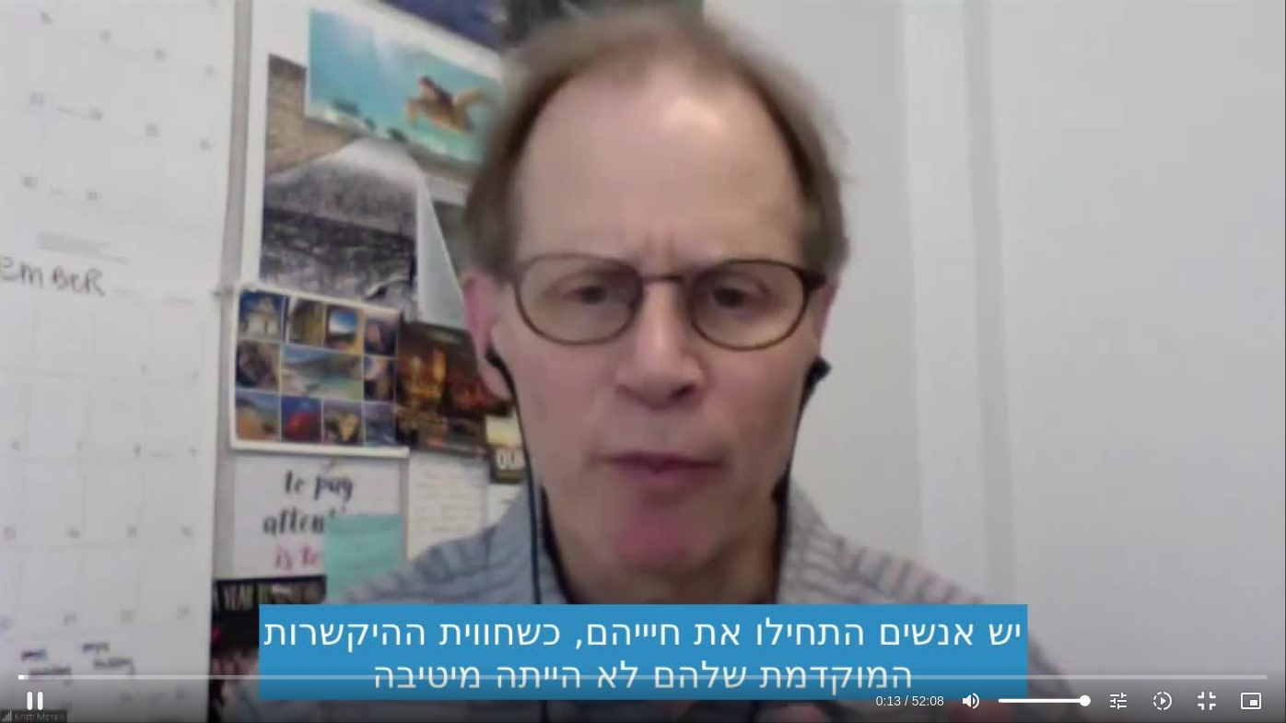
type input "1071.88"
type input "13.58484"
type input "1071.88"
type input "13.725137"
type input "1071.88"
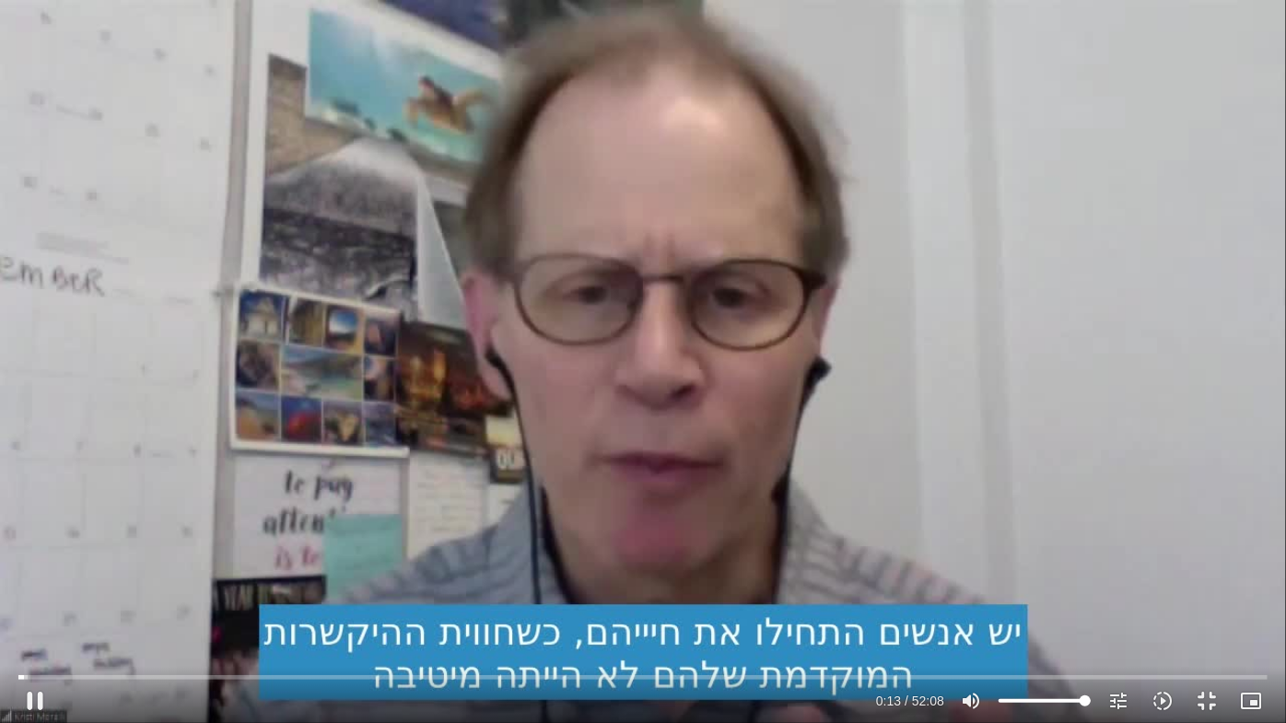
type input "13.855393"
type input "1071.88"
type input "13.988668"
type input "1071.88"
type input "14.127949"
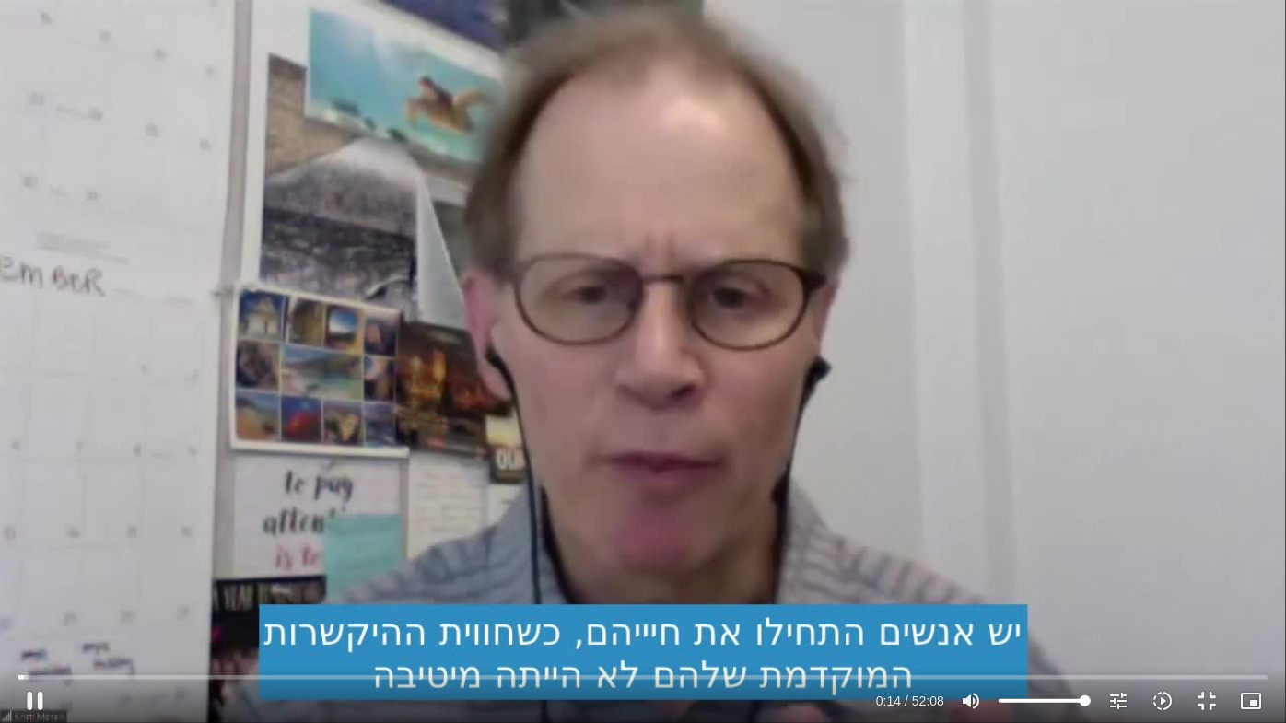
type input "1071.88"
type input "14.267562"
type input "1071.88"
type input "14.398189"
type input "1071.88"
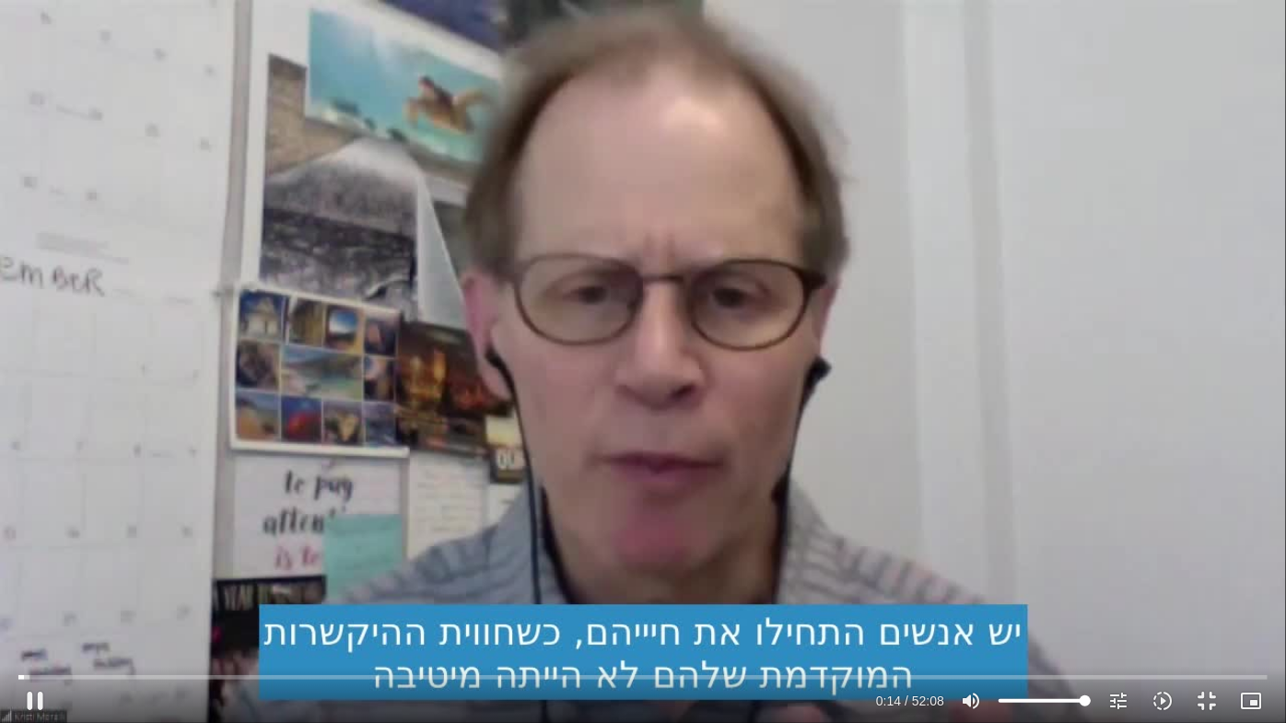
type input "14.524924"
type input "1071.88"
type input "14.65404"
type input "1071.88"
type input "14.787405"
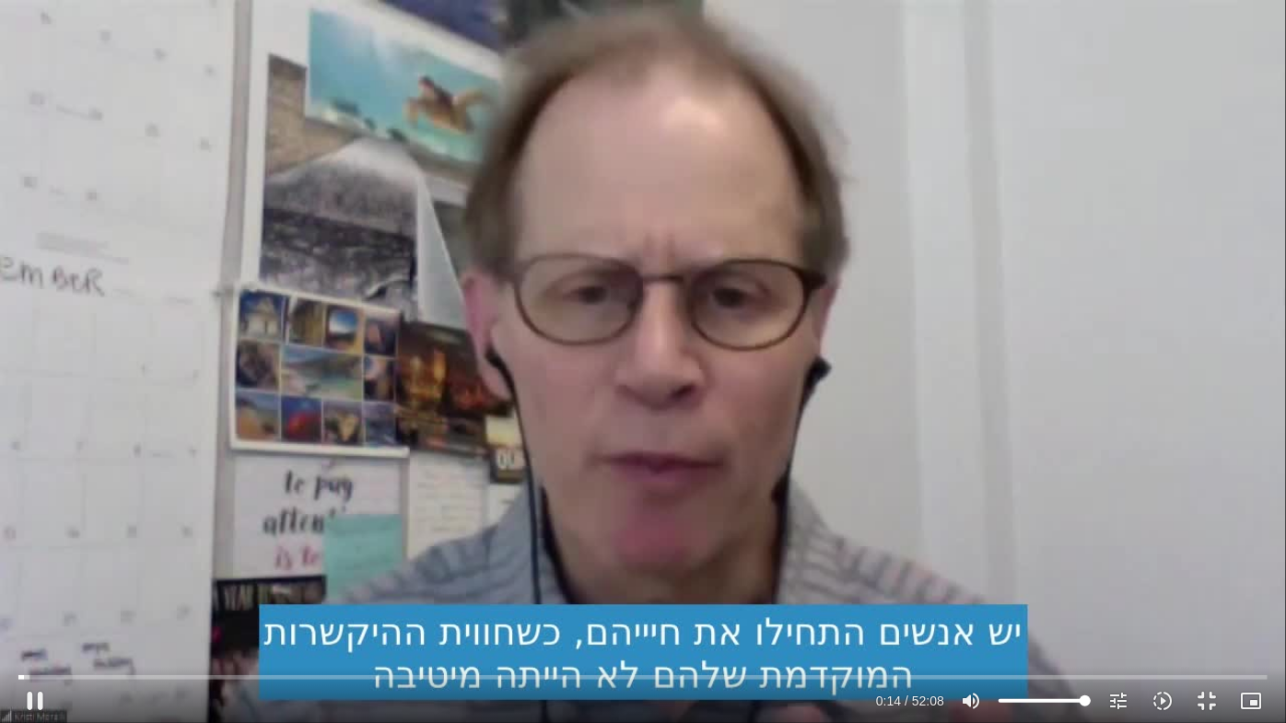
type input "1071.88"
type input "14.917587"
type input "1071.88"
type input "15.05808"
type input "1071.88"
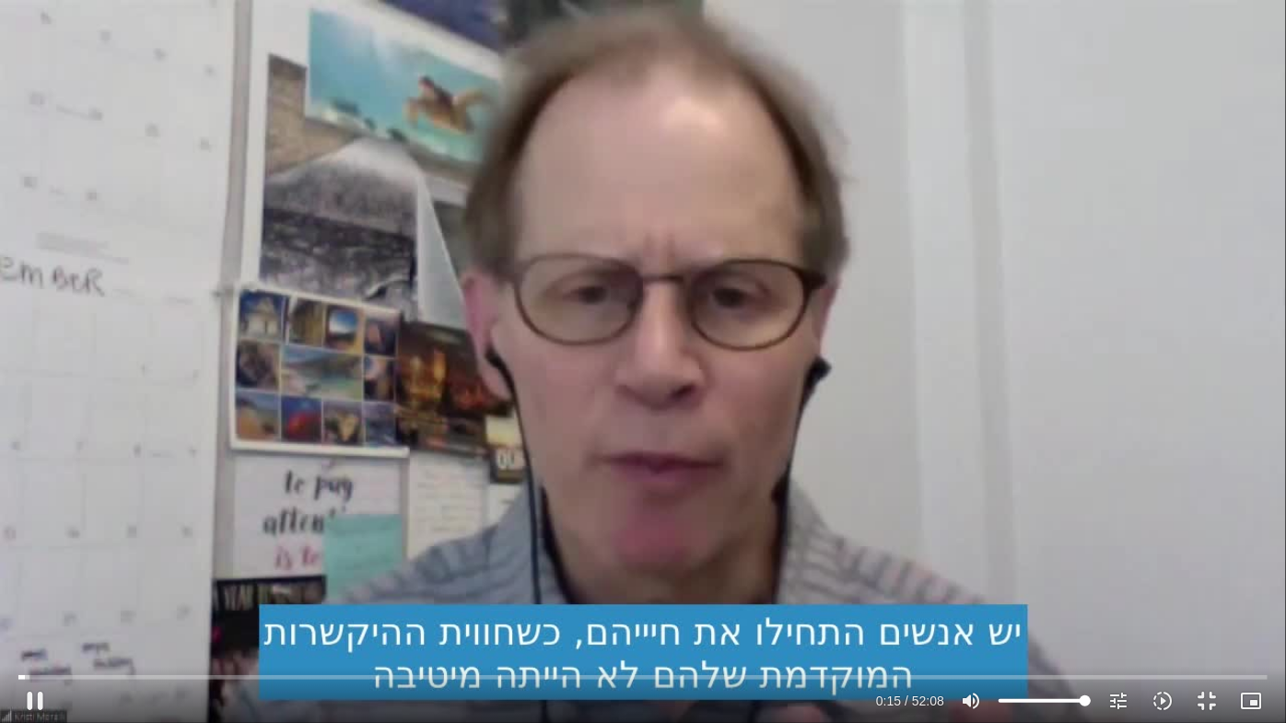
type input "15.18875"
type input "1071.88"
type input "15.320869"
type input "1071.88"
type input "15.45276"
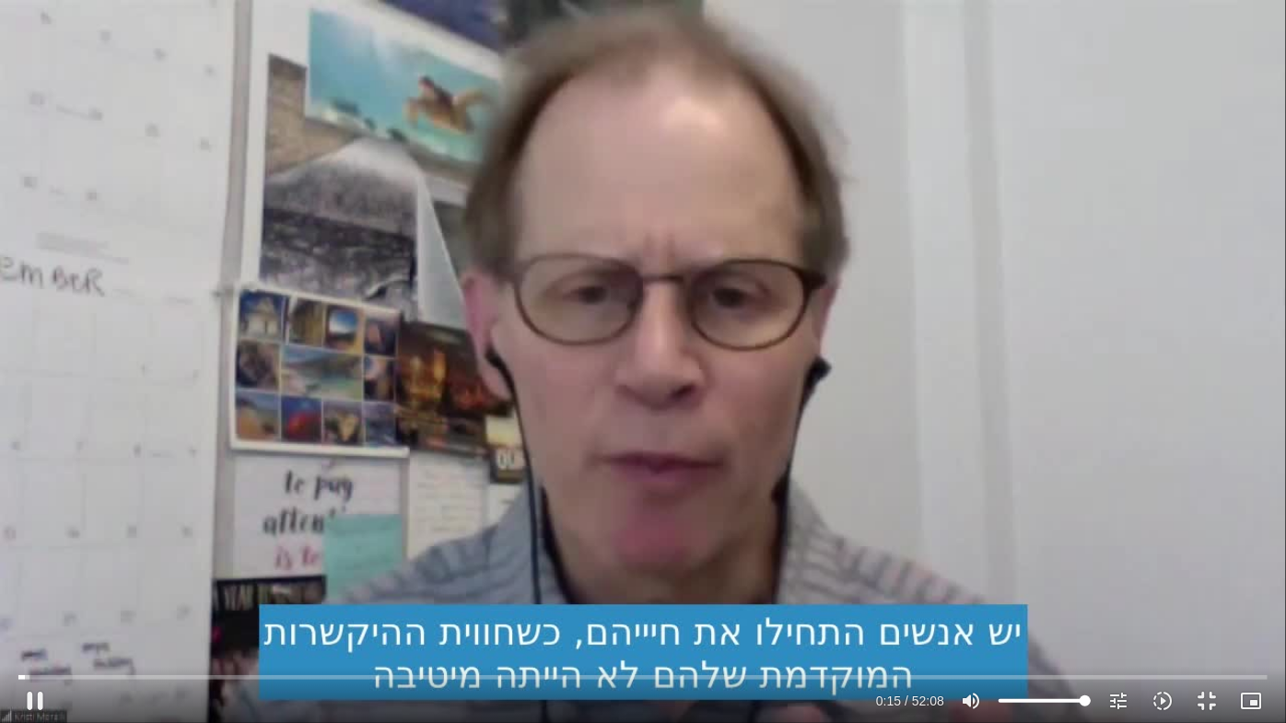
type input "1071.88"
type input "15.581561"
type input "1071.88"
type input "15.715569"
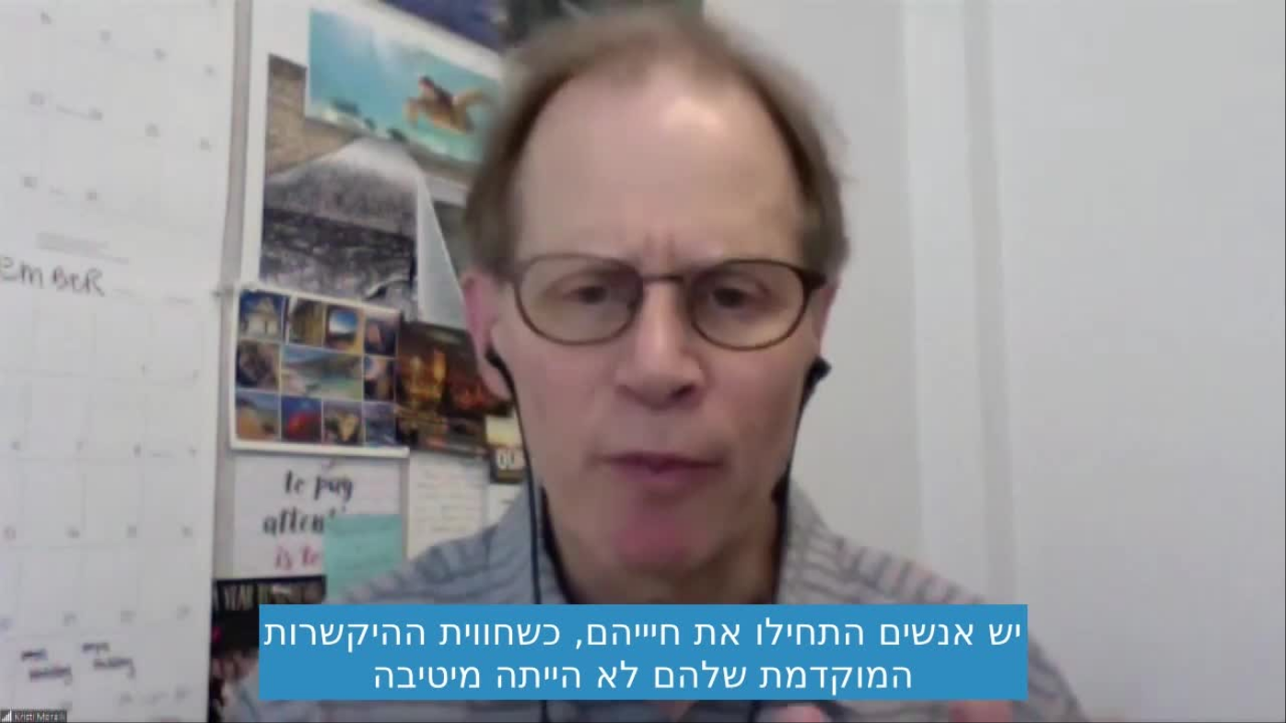
type input "1071.88"
